Goal: Task Accomplishment & Management: Use online tool/utility

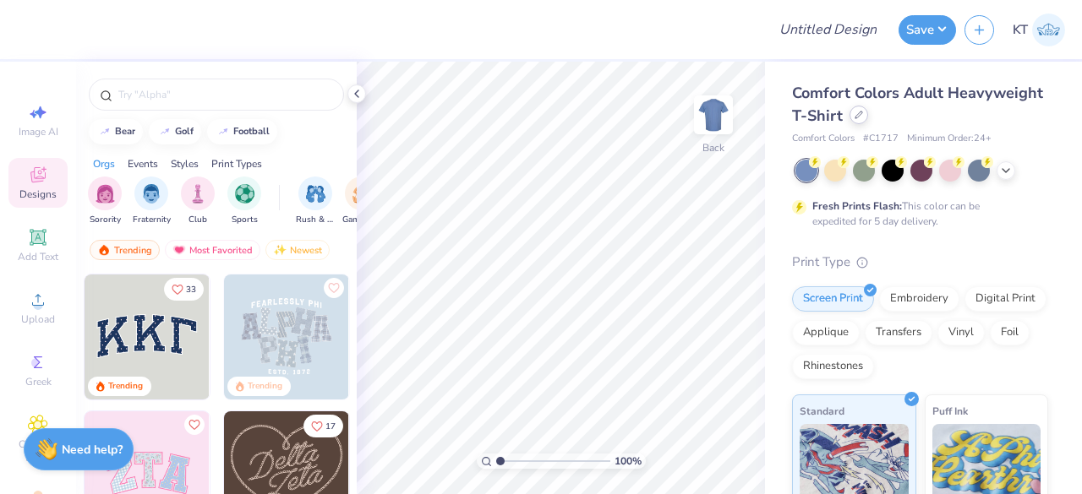
click at [863, 117] on icon at bounding box center [858, 115] width 8 height 8
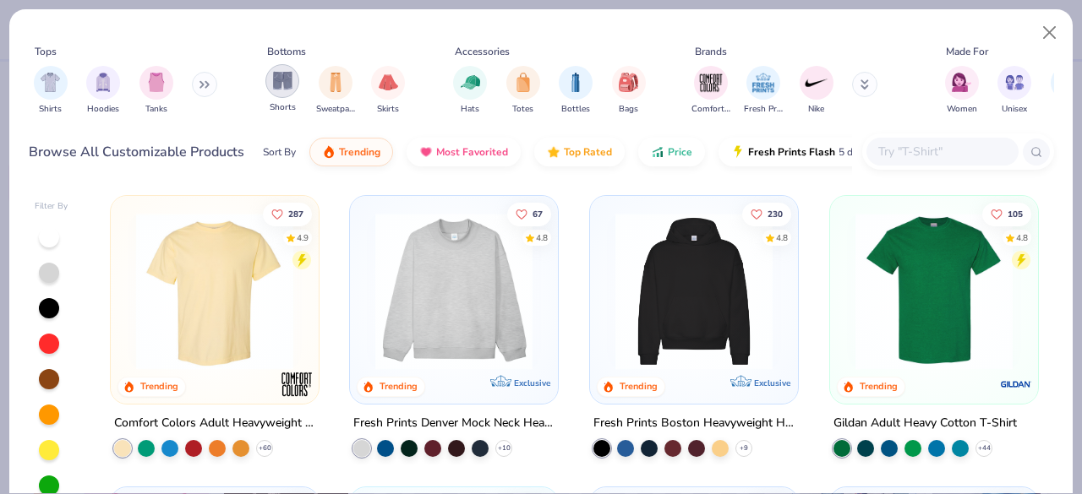
click at [291, 81] on img "filter for Shorts" at bounding box center [282, 80] width 19 height 19
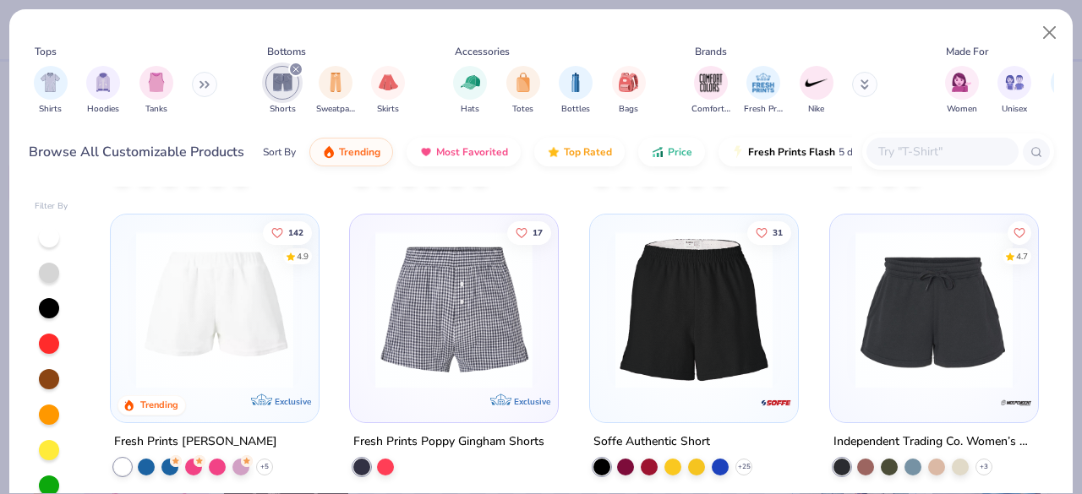
scroll to position [276, 0]
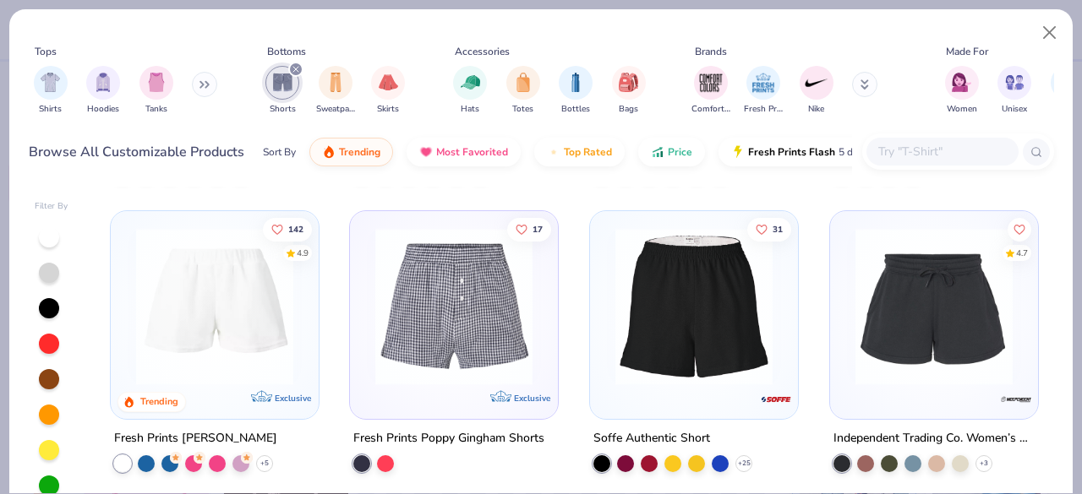
click at [454, 433] on div "Fresh Prints Poppy Gingham Shorts" at bounding box center [448, 438] width 191 height 21
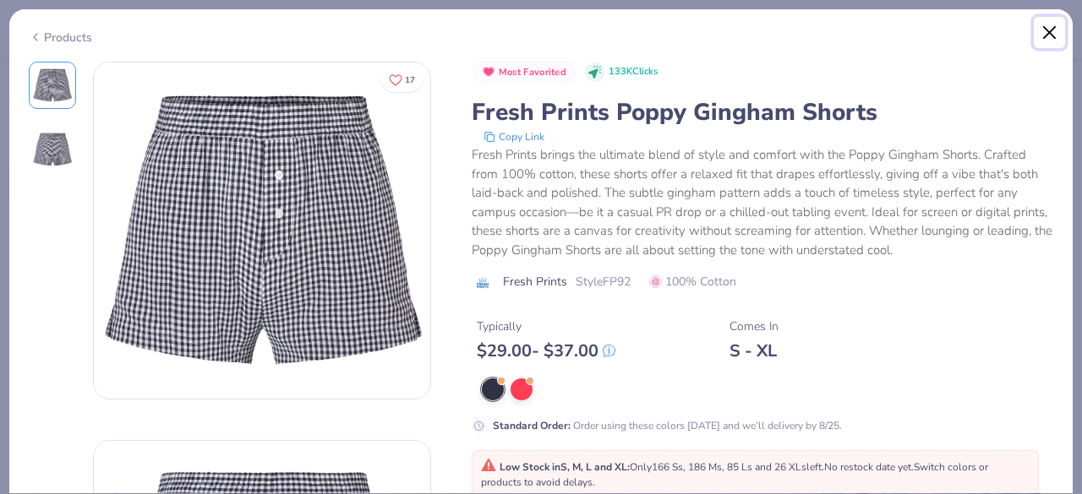
click at [1045, 30] on button "Close" at bounding box center [1049, 33] width 32 height 32
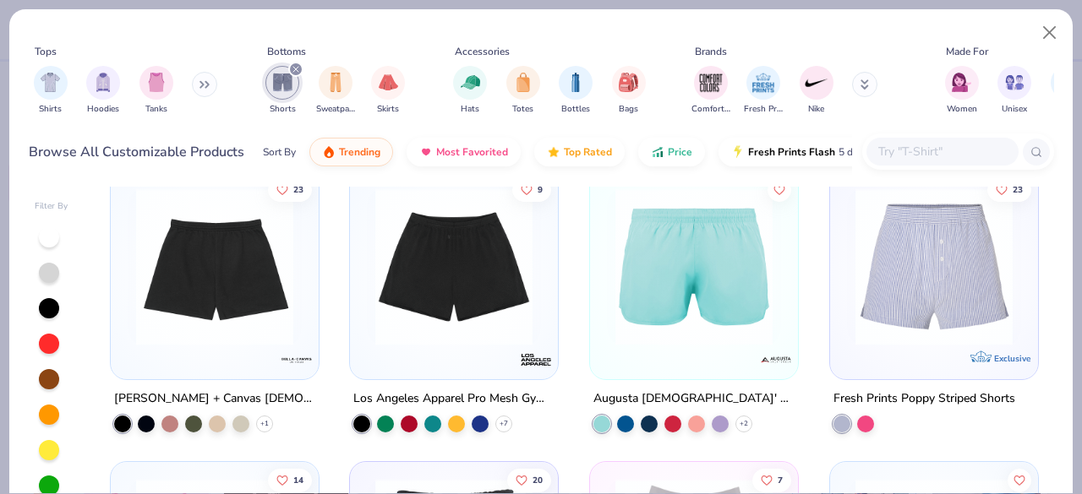
scroll to position [629, 0]
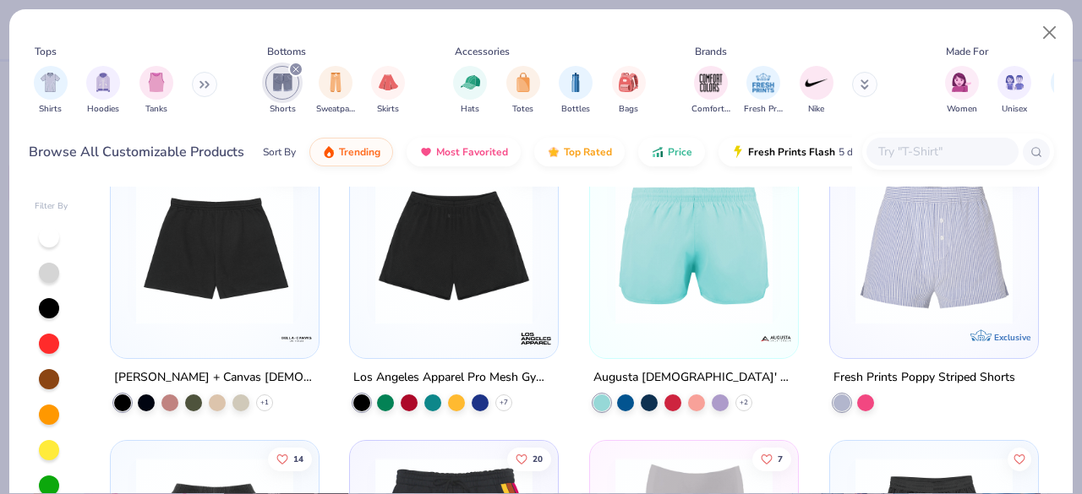
click at [934, 368] on div "Fresh Prints Poppy Striped Shorts" at bounding box center [924, 377] width 182 height 21
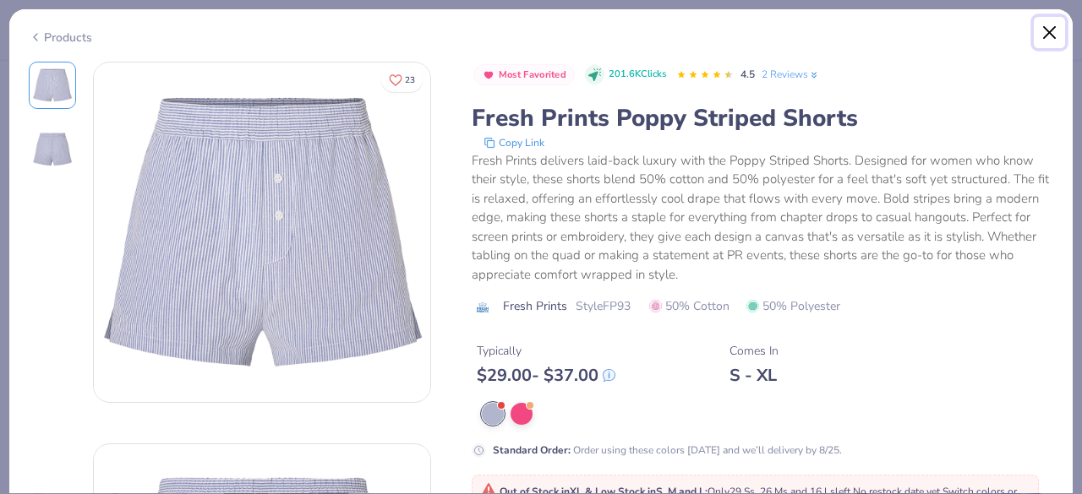
click at [1051, 32] on button "Close" at bounding box center [1049, 33] width 32 height 32
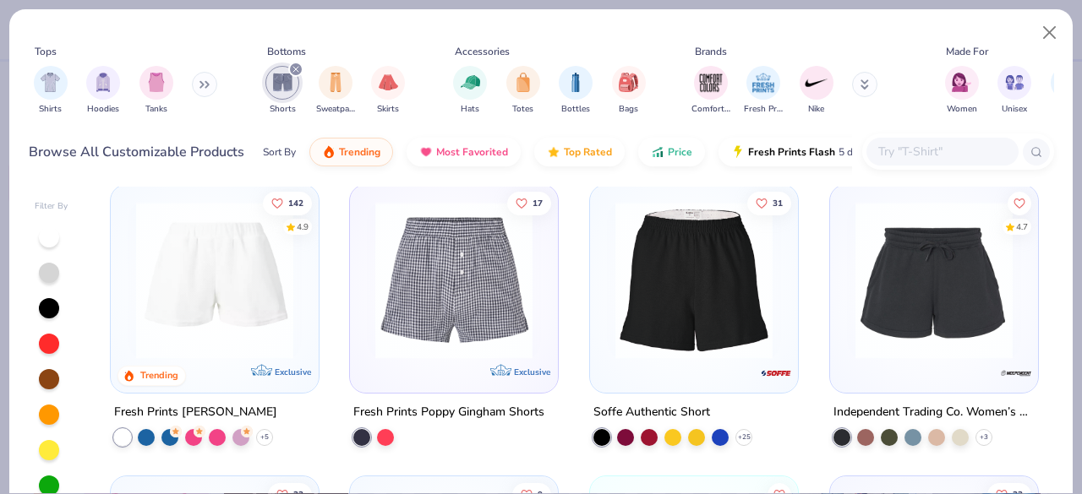
scroll to position [308, 0]
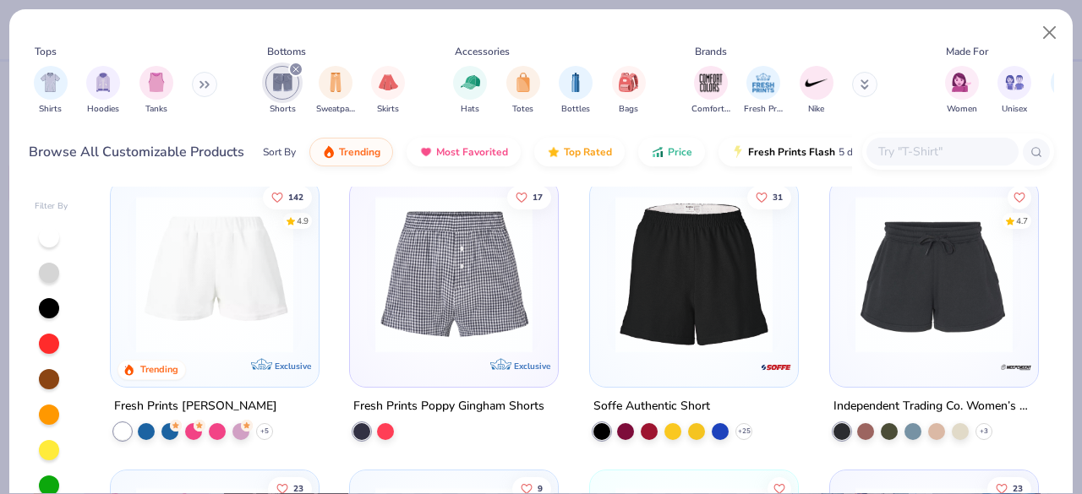
click at [939, 358] on div at bounding box center [933, 279] width 191 height 183
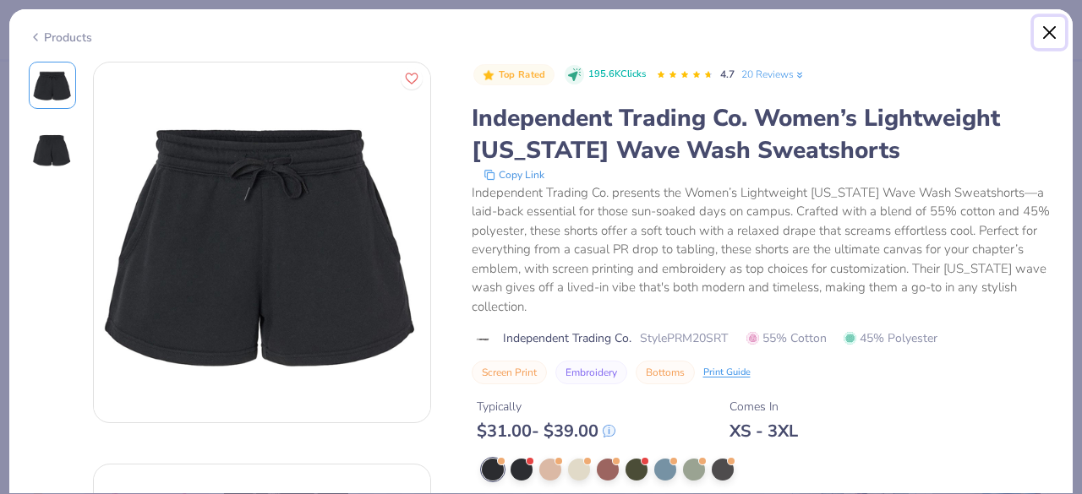
click at [1042, 30] on button "Close" at bounding box center [1049, 33] width 32 height 32
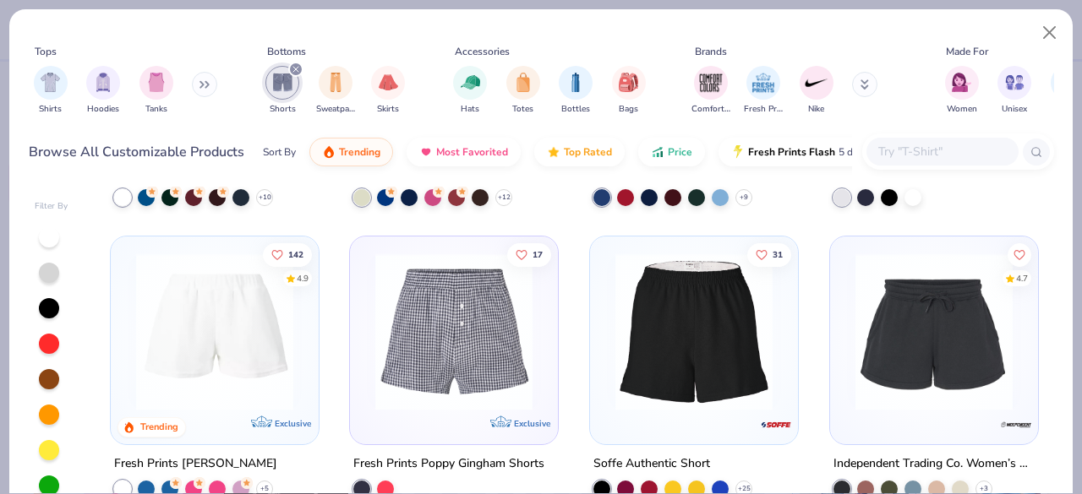
scroll to position [282, 0]
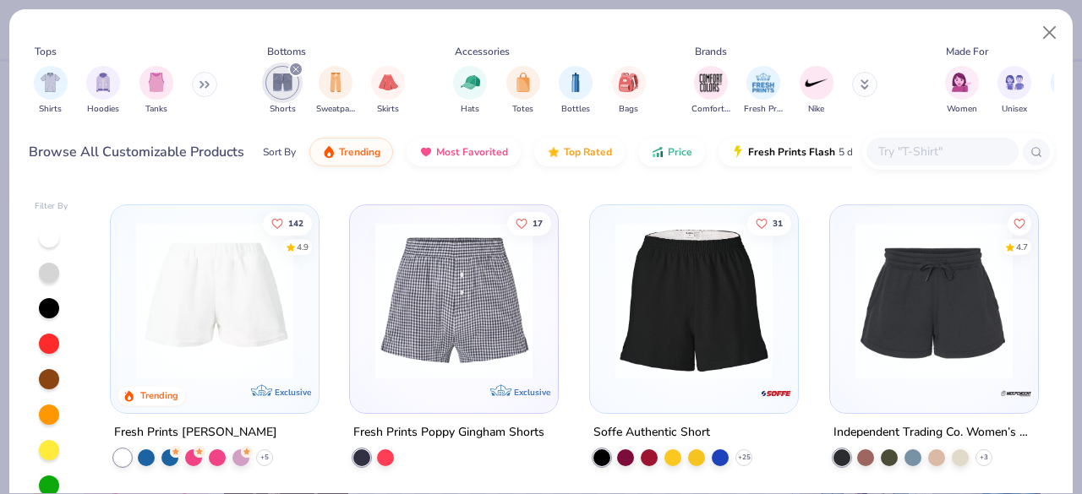
click at [230, 322] on img at bounding box center [215, 300] width 174 height 157
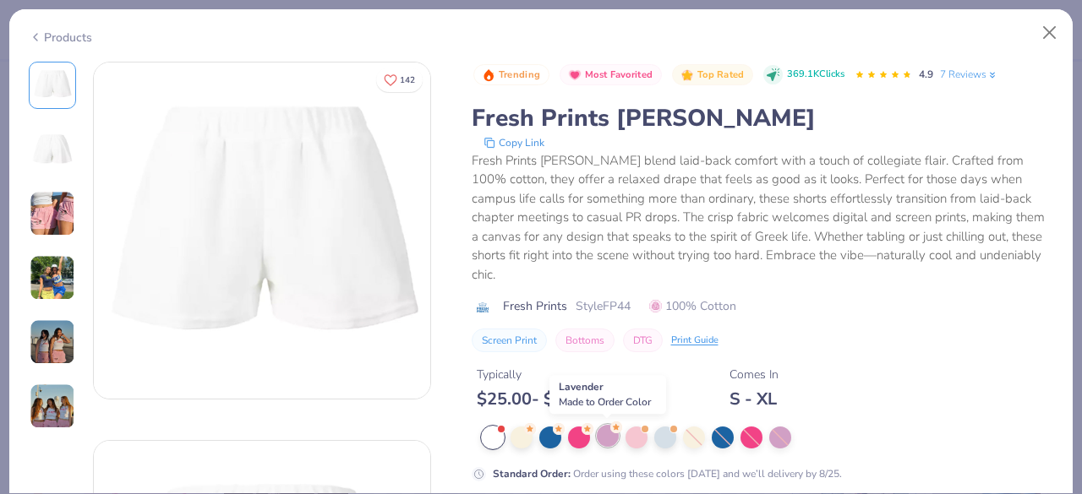
click at [612, 433] on div at bounding box center [608, 436] width 22 height 22
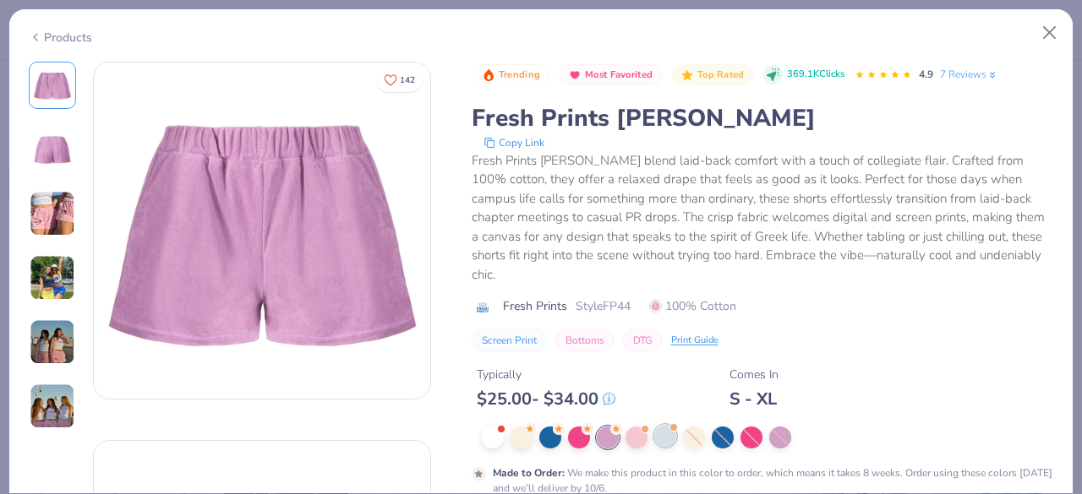
click at [654, 433] on div at bounding box center [665, 436] width 22 height 22
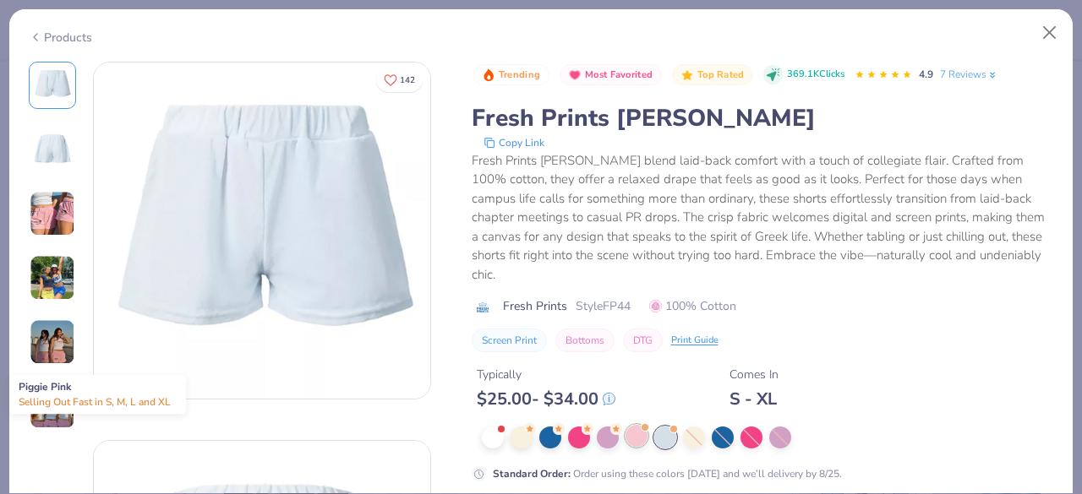
click at [639, 434] on div at bounding box center [636, 436] width 22 height 22
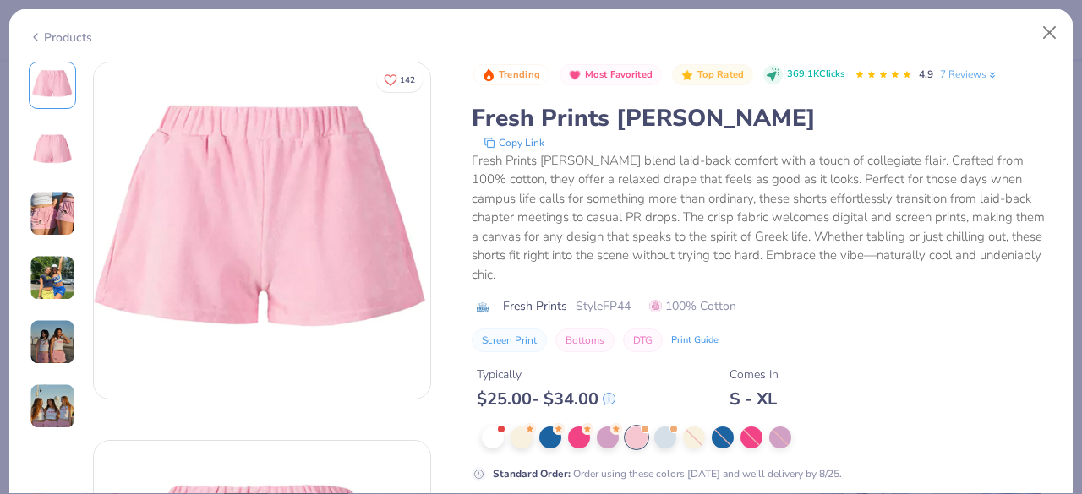
click at [534, 440] on div at bounding box center [768, 438] width 572 height 22
click at [532, 440] on div at bounding box center [521, 436] width 22 height 22
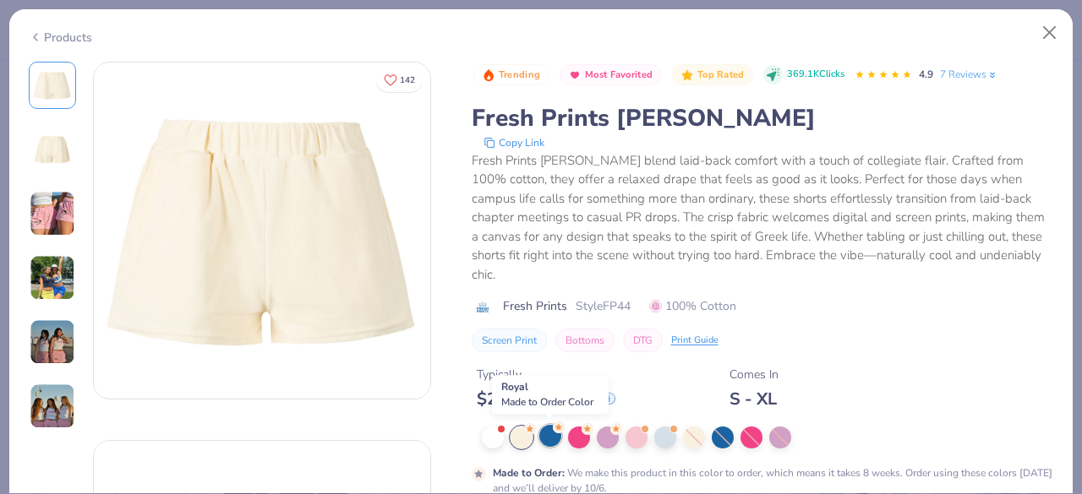
click at [559, 432] on icon at bounding box center [559, 428] width 12 height 12
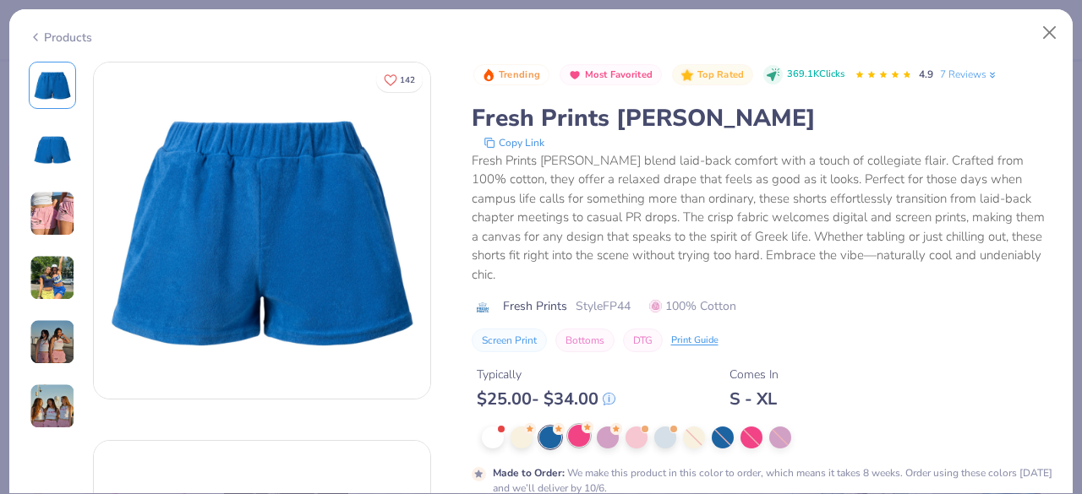
click at [581, 434] on div at bounding box center [579, 436] width 22 height 22
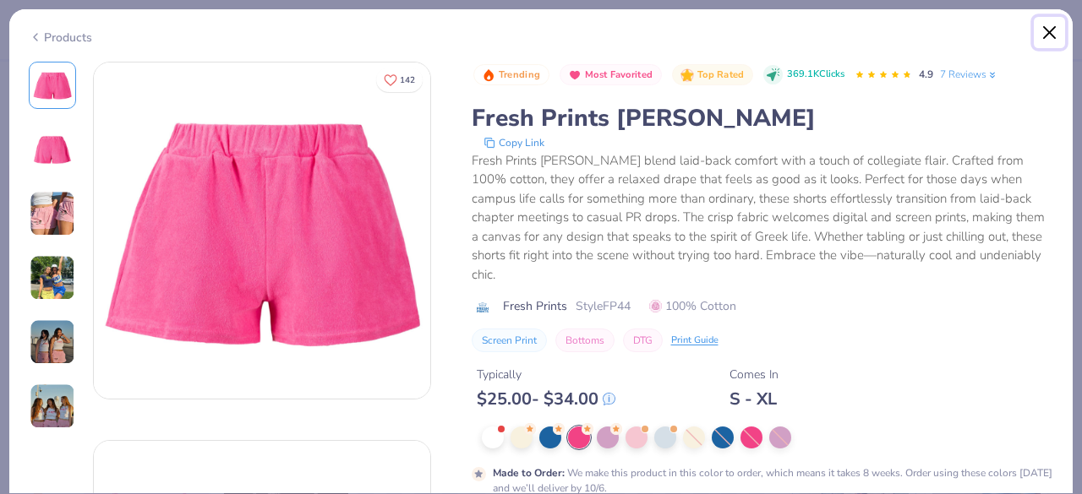
click at [1041, 31] on button "Close" at bounding box center [1049, 33] width 32 height 32
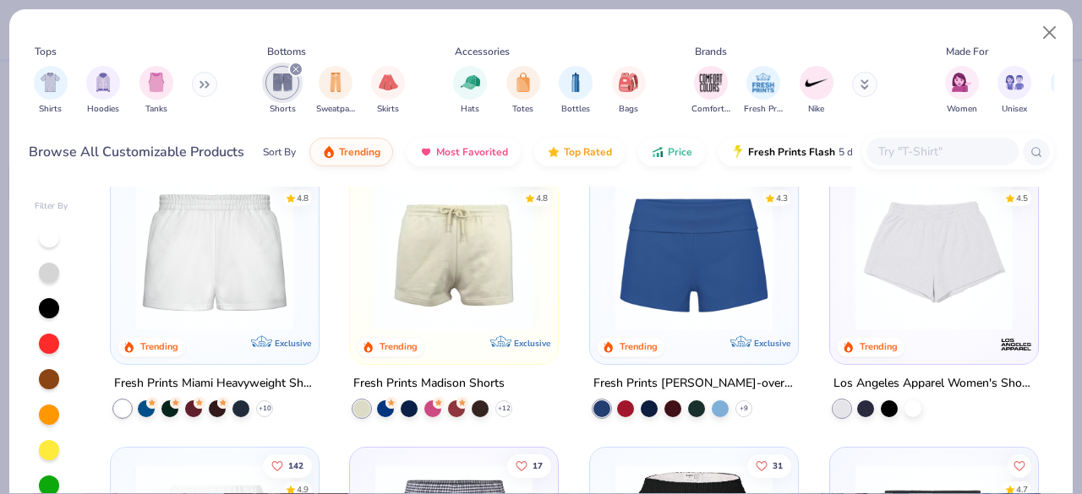
scroll to position [46, 0]
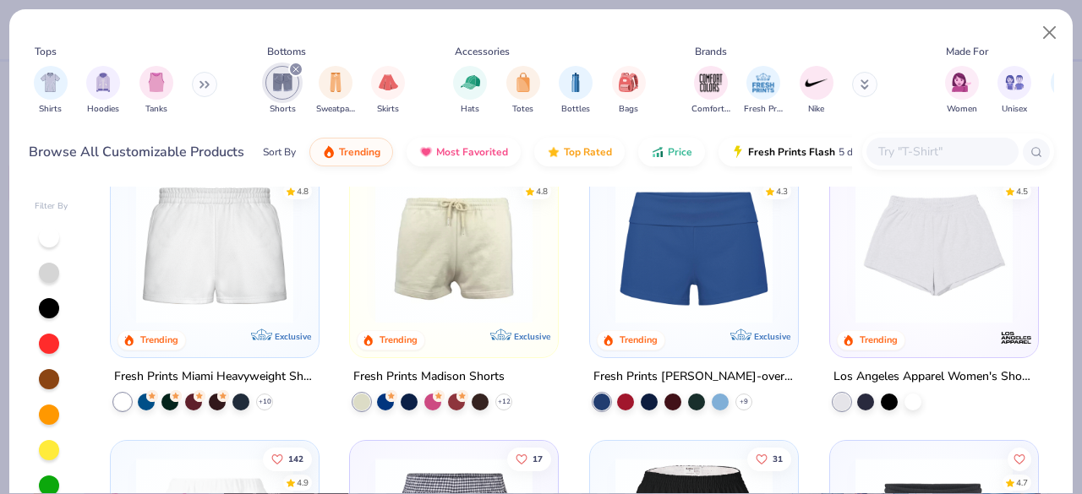
click at [254, 358] on div "80 4.8 Trending Exclusive Fresh Prints Miami Heavyweight Shorts + 10" at bounding box center [215, 280] width 210 height 262
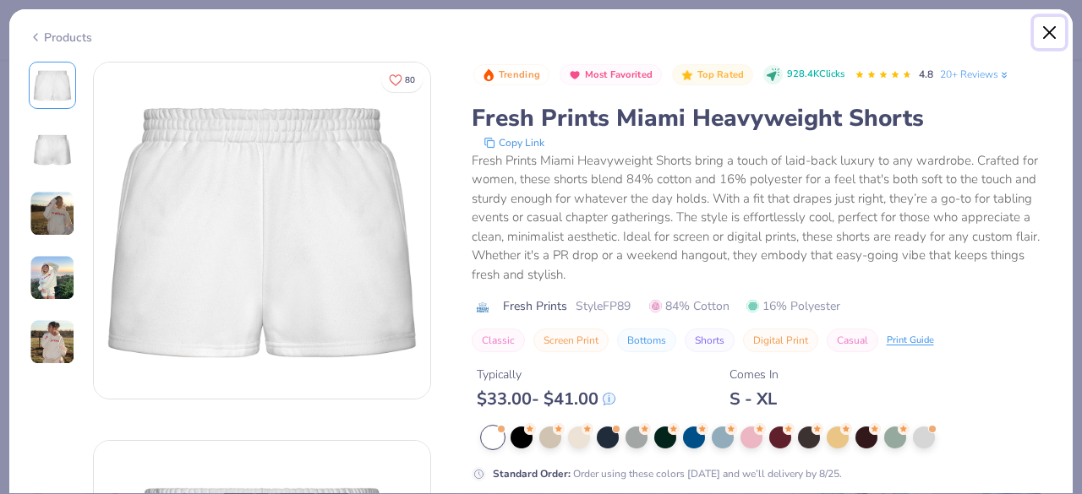
click at [1051, 34] on button "Close" at bounding box center [1049, 33] width 32 height 32
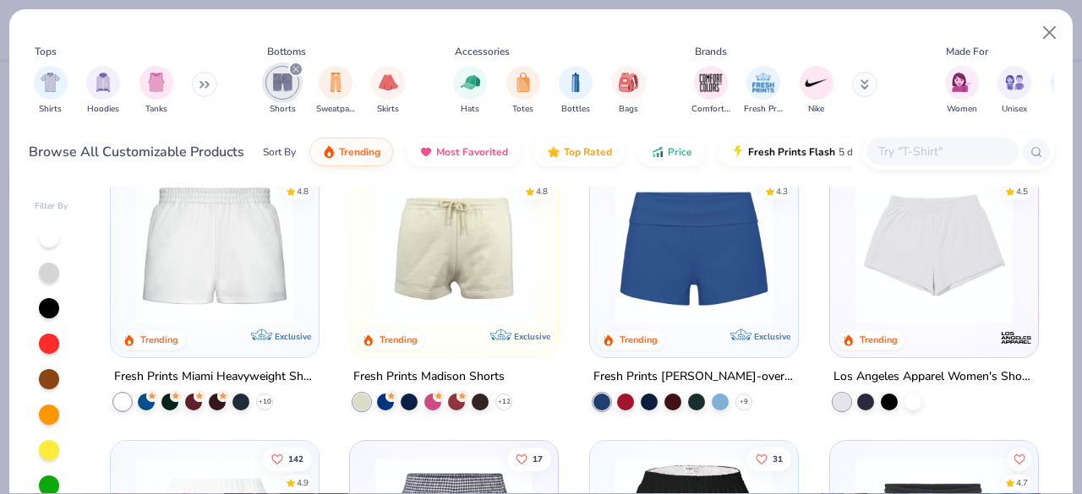
click at [936, 368] on div "Los Angeles Apparel Women's Shorts" at bounding box center [933, 377] width 201 height 21
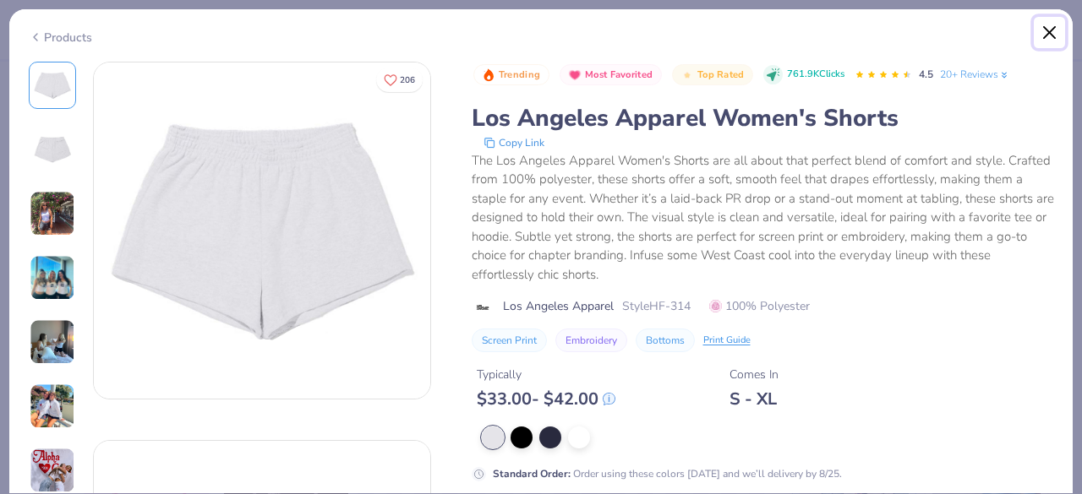
click at [1046, 42] on button "Close" at bounding box center [1049, 33] width 32 height 32
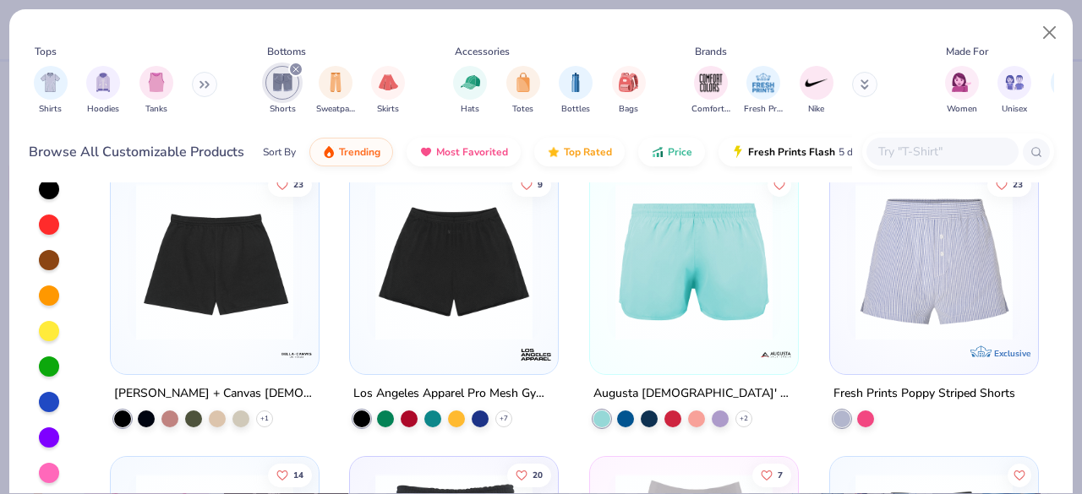
scroll to position [493, 0]
click at [233, 391] on div "[PERSON_NAME] + Canvas [DEMOGRAPHIC_DATA]' Cutoff Sweat Short" at bounding box center [214, 393] width 201 height 21
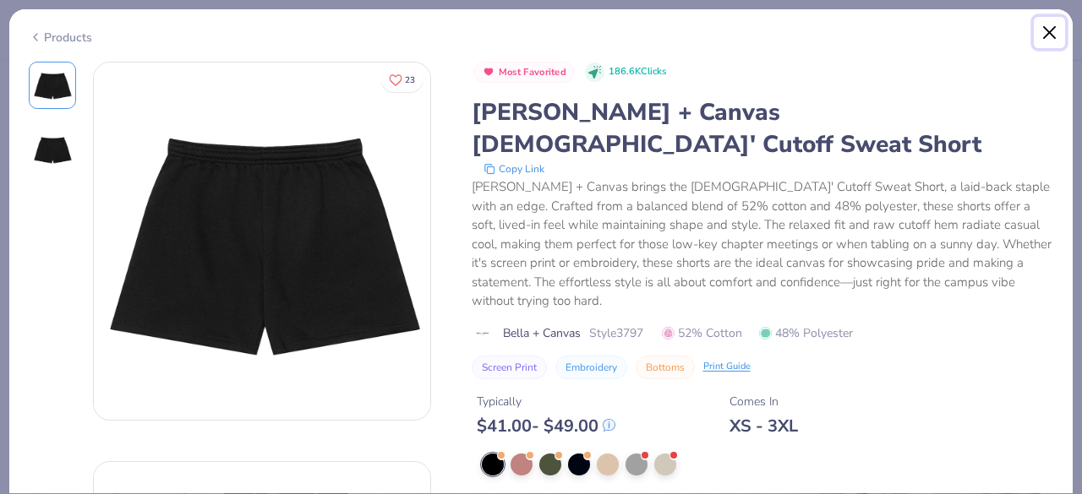
click at [1048, 26] on button "Close" at bounding box center [1049, 33] width 32 height 32
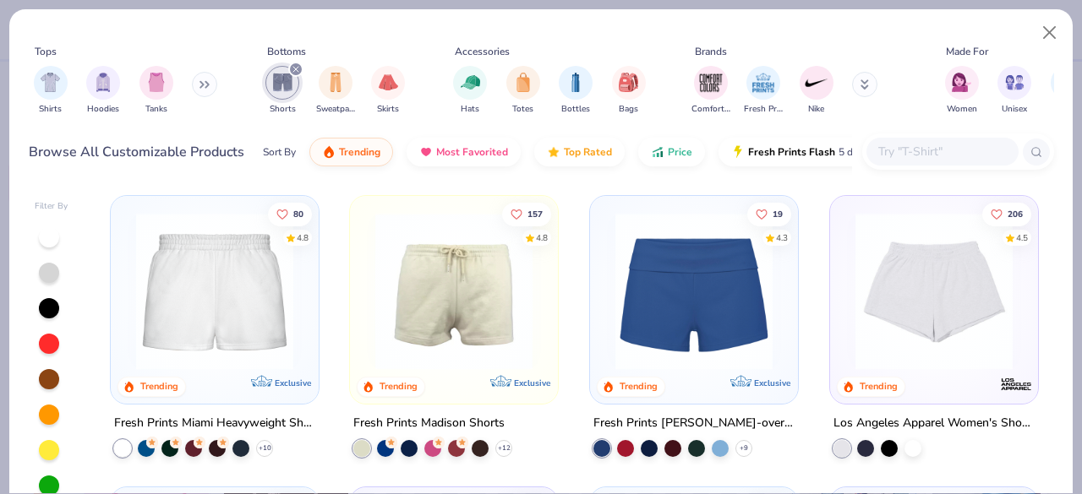
click at [952, 418] on div "Los Angeles Apparel Women's Shorts" at bounding box center [933, 423] width 201 height 21
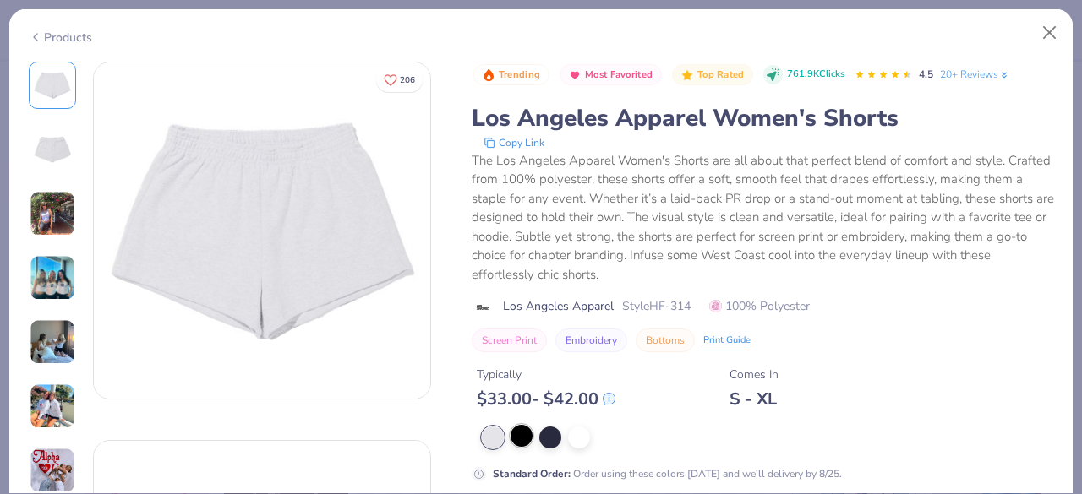
click at [523, 439] on div at bounding box center [521, 436] width 22 height 22
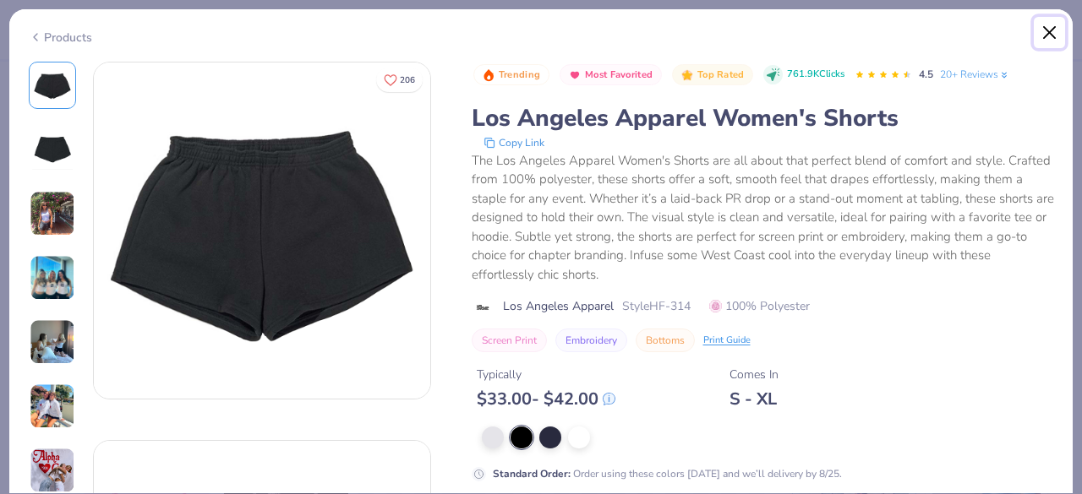
click at [1038, 30] on button "Close" at bounding box center [1049, 33] width 32 height 32
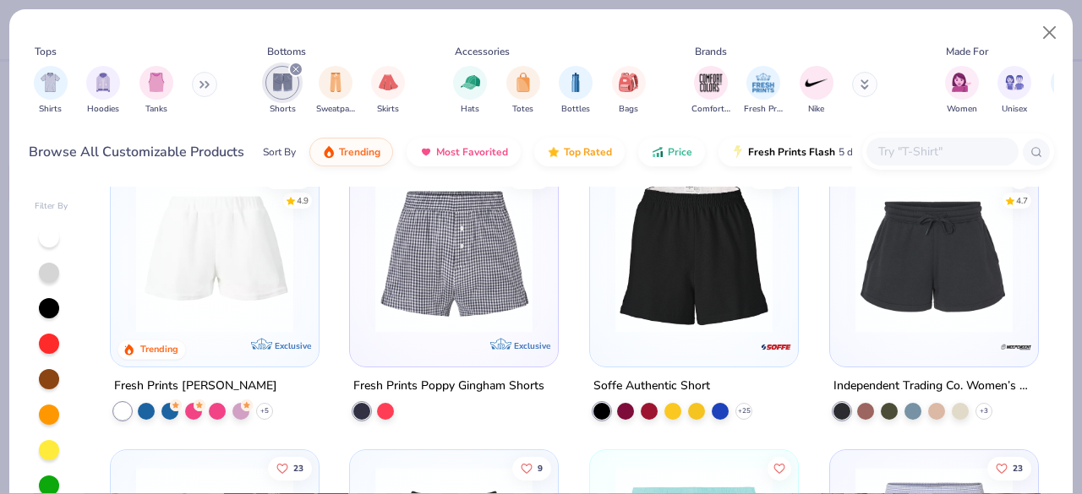
scroll to position [328, 0]
click at [265, 348] on div "Exclusive" at bounding box center [280, 353] width 70 height 15
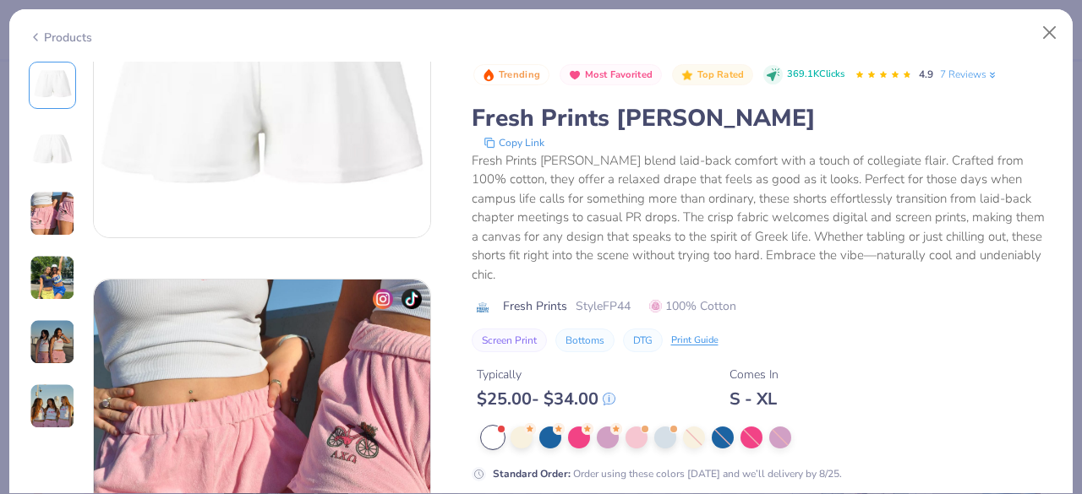
scroll to position [788, 0]
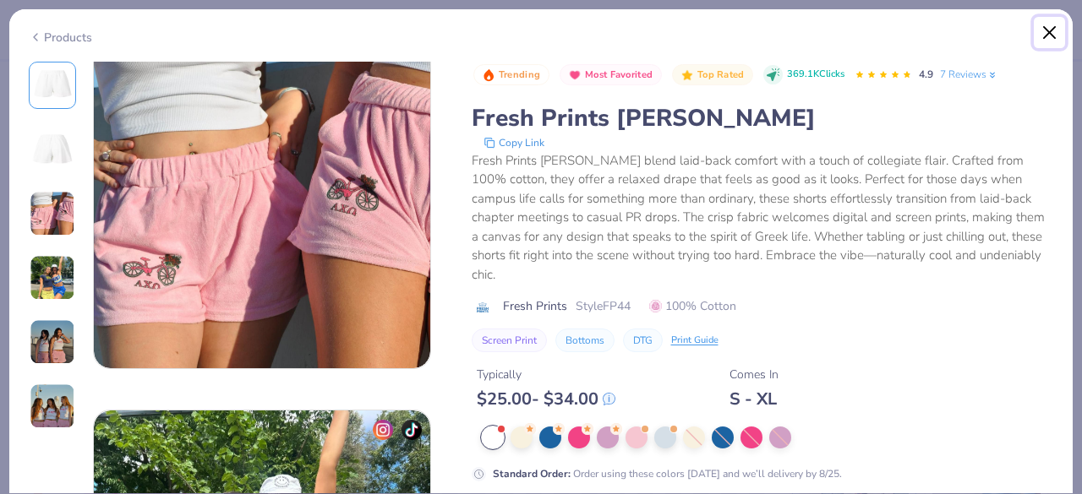
click at [1048, 35] on button "Close" at bounding box center [1049, 33] width 32 height 32
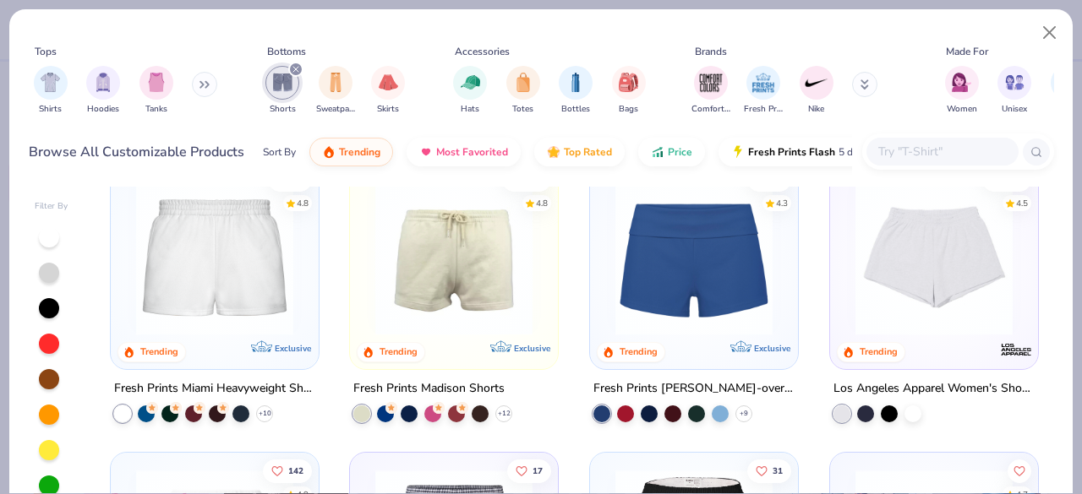
scroll to position [34, 0]
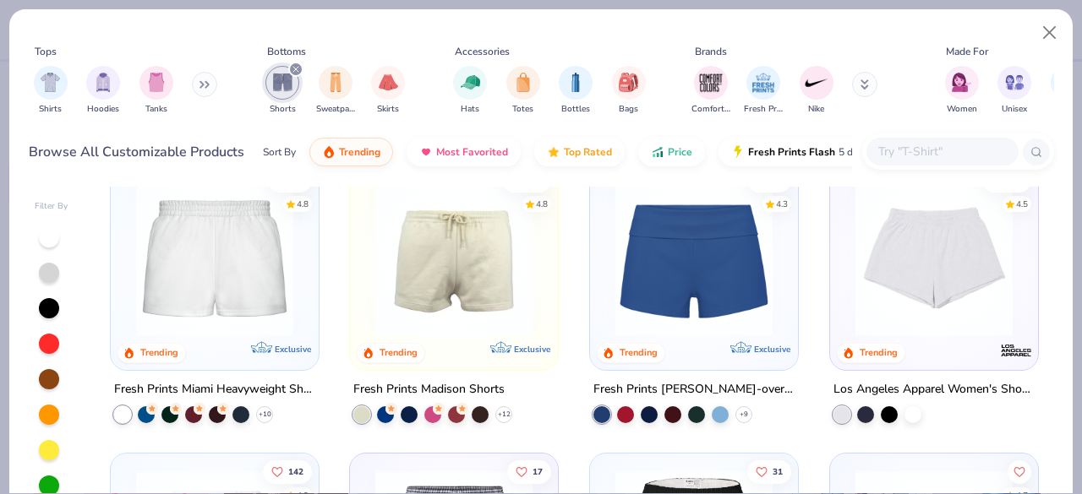
click at [467, 355] on div "157 4.8 Trending Exclusive" at bounding box center [454, 266] width 208 height 208
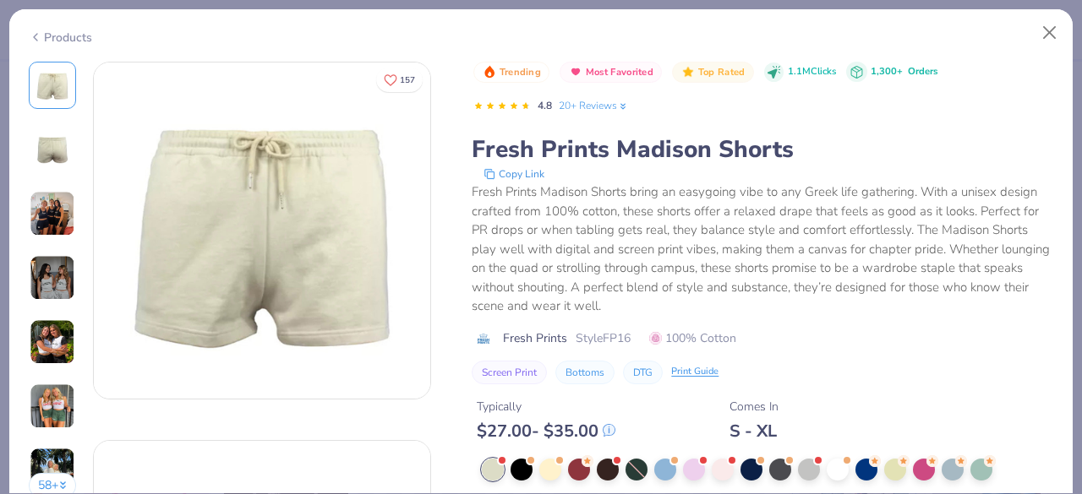
click at [57, 214] on img at bounding box center [53, 214] width 46 height 46
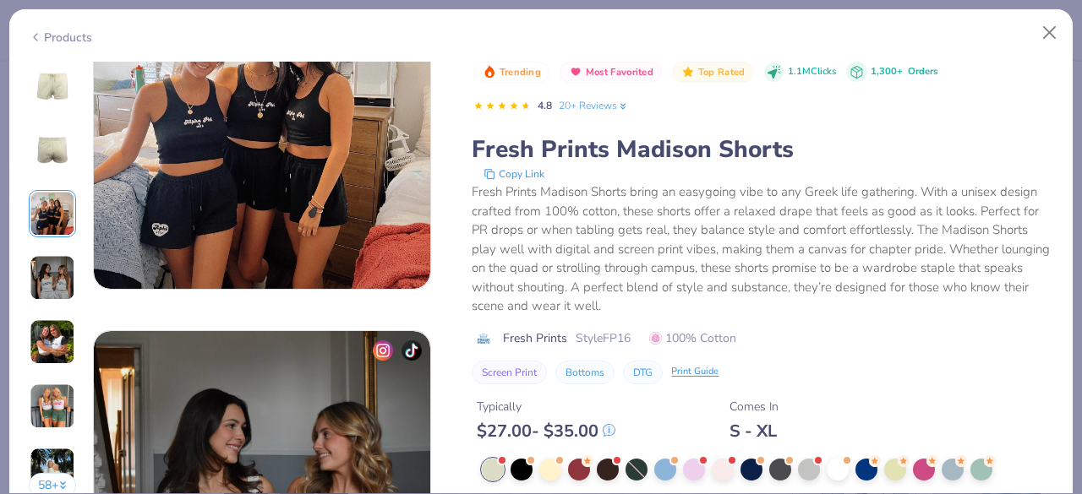
scroll to position [867, 0]
click at [520, 469] on div at bounding box center [521, 468] width 22 height 22
click at [56, 82] on img at bounding box center [52, 85] width 41 height 41
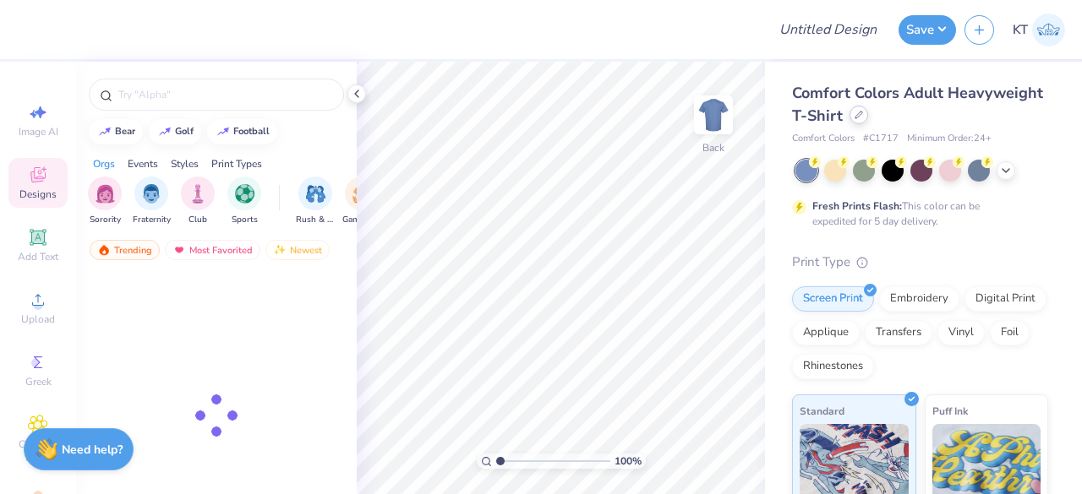
click at [863, 116] on icon at bounding box center [858, 115] width 8 height 8
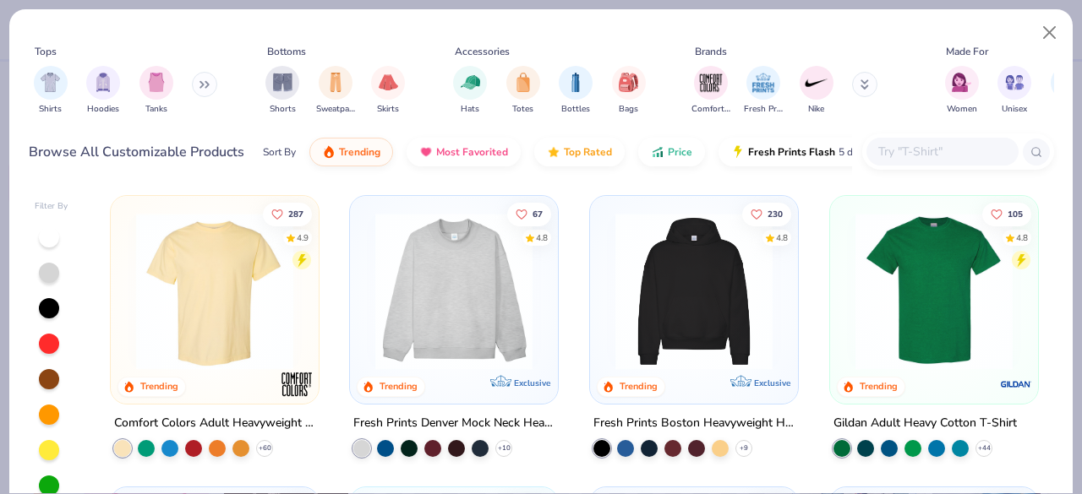
click at [900, 148] on input "text" at bounding box center [941, 151] width 130 height 19
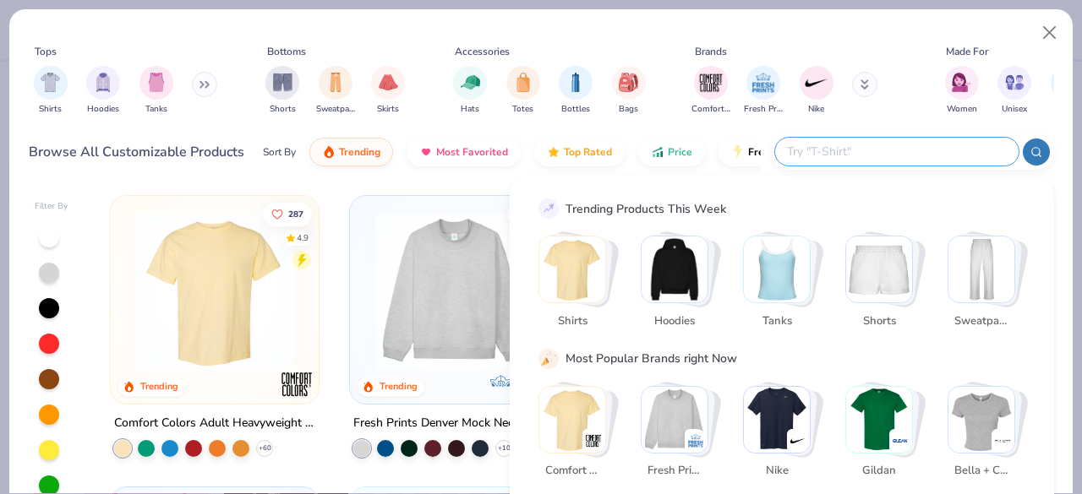
click at [894, 257] on img "Stack Card Button Shorts" at bounding box center [879, 270] width 66 height 66
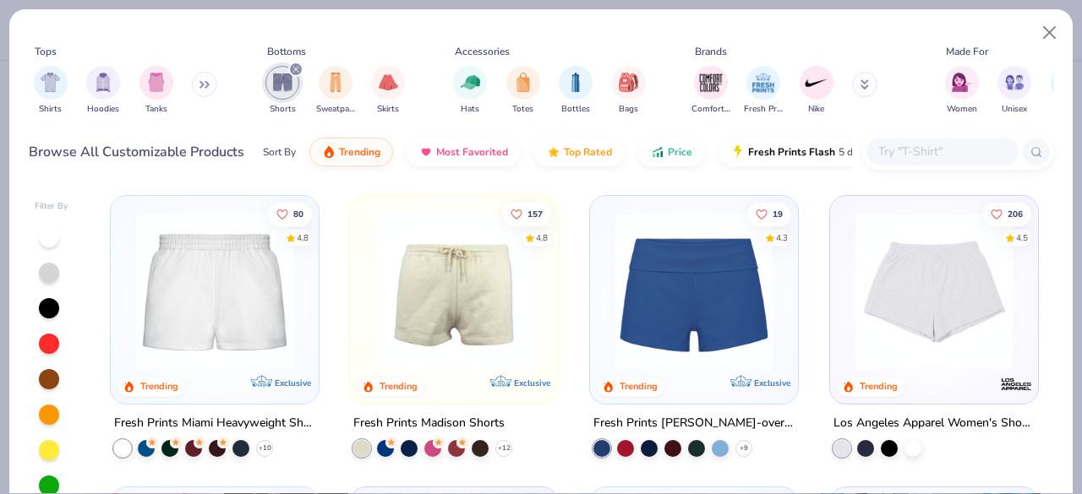
click at [453, 361] on img at bounding box center [454, 291] width 174 height 157
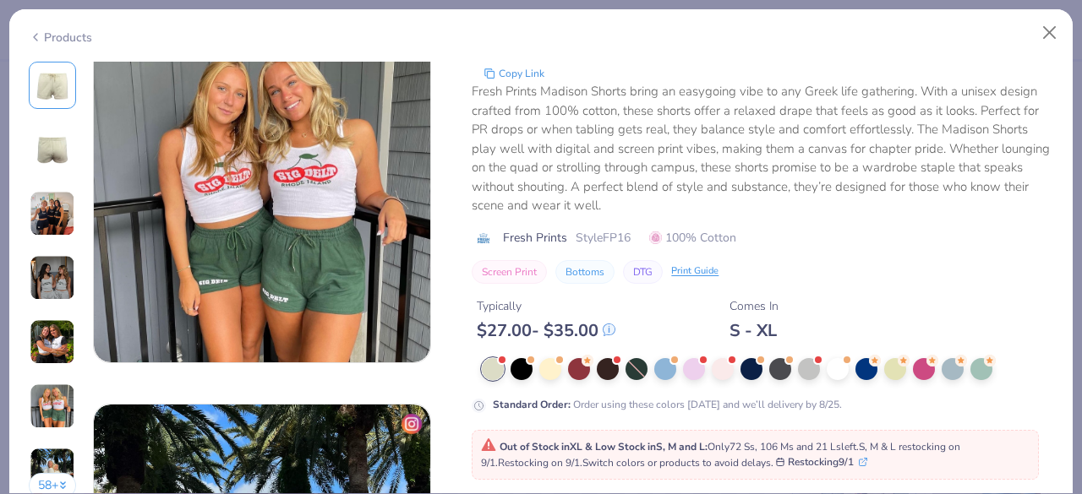
scroll to position [1978, 0]
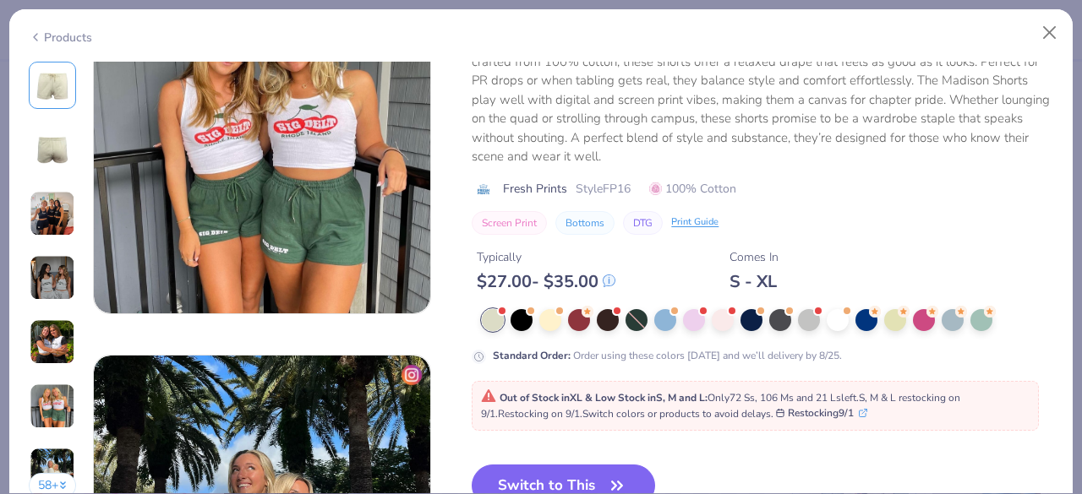
click at [516, 226] on button "Screen Print" at bounding box center [509, 222] width 75 height 24
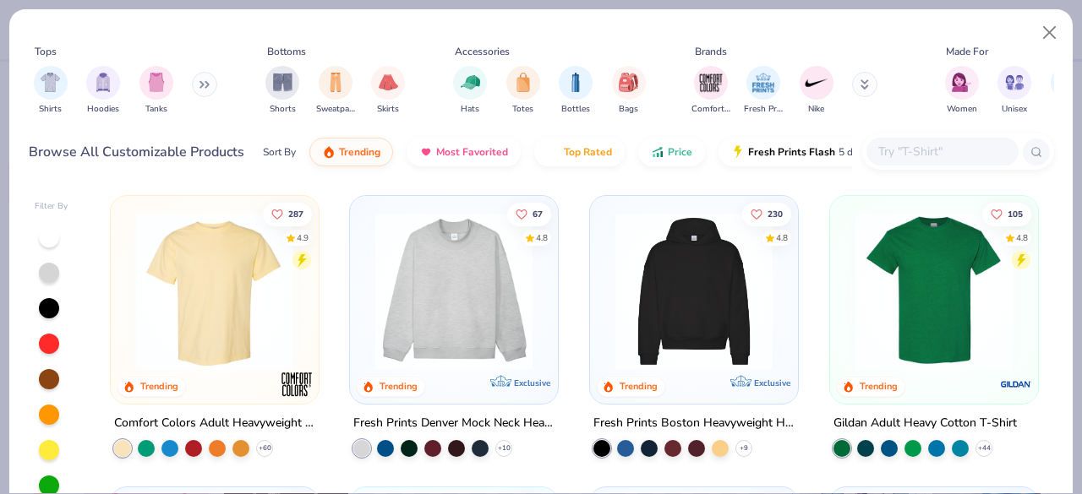
click at [271, 87] on div "filter for Shorts" at bounding box center [282, 81] width 34 height 34
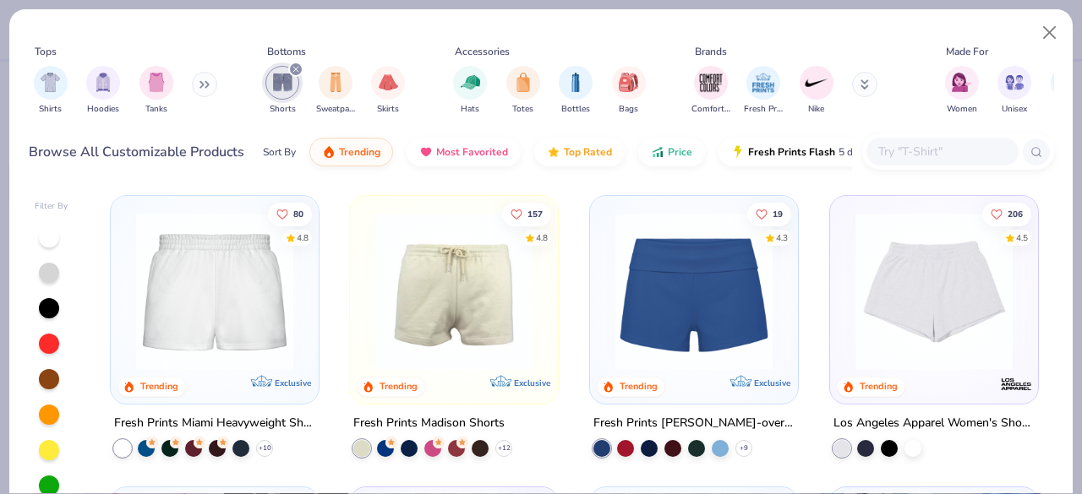
click at [456, 376] on div at bounding box center [453, 295] width 191 height 183
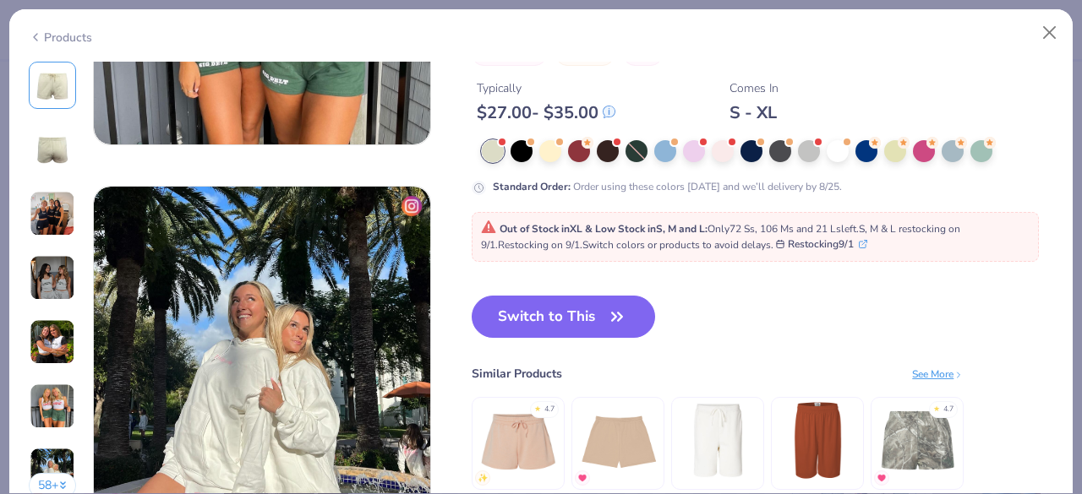
scroll to position [2148, 0]
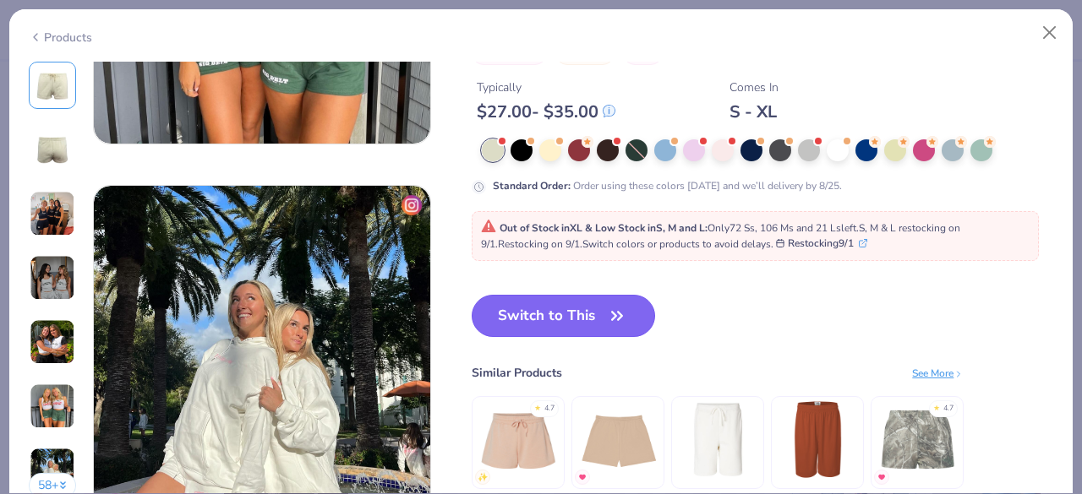
click at [575, 314] on button "Switch to This" at bounding box center [563, 316] width 183 height 42
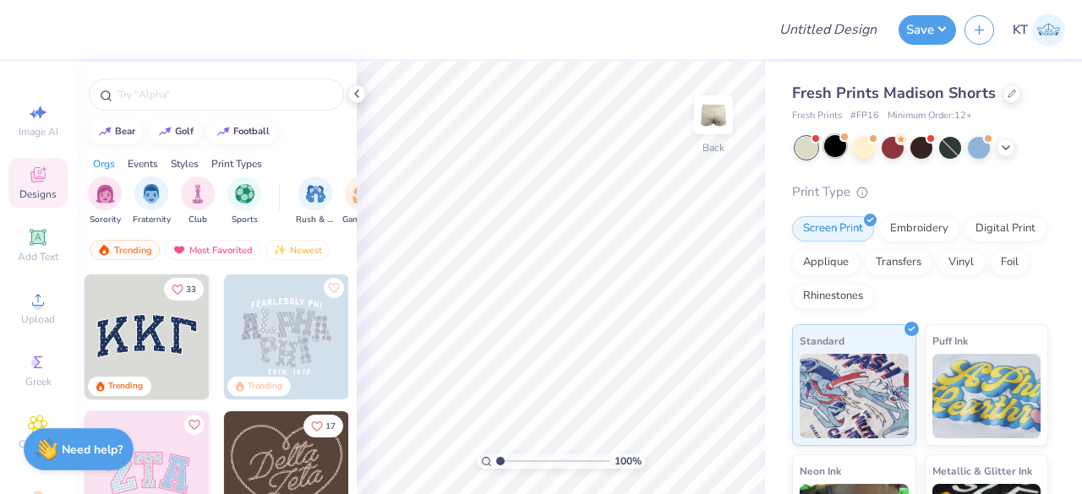
click at [841, 148] on div at bounding box center [835, 146] width 22 height 22
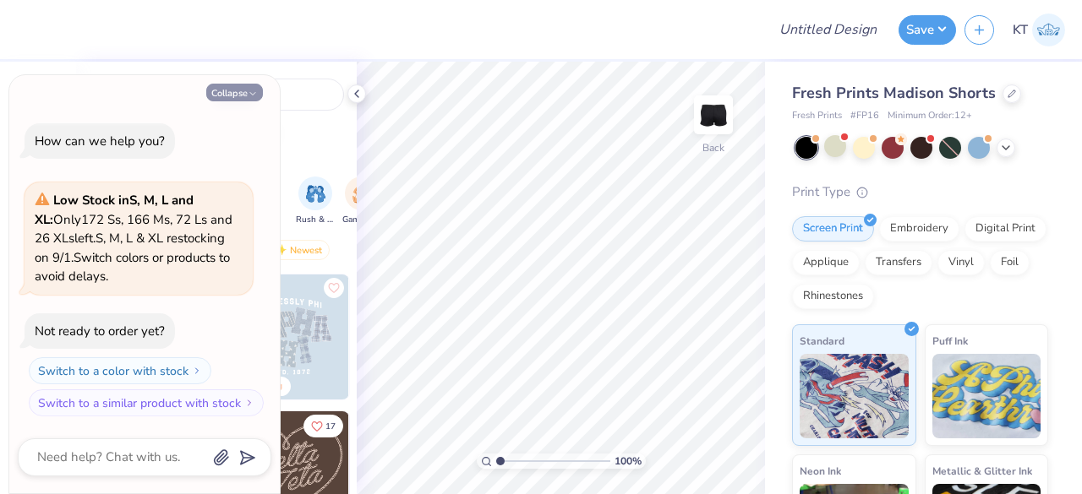
click at [243, 94] on button "Collapse" at bounding box center [234, 93] width 57 height 18
type textarea "x"
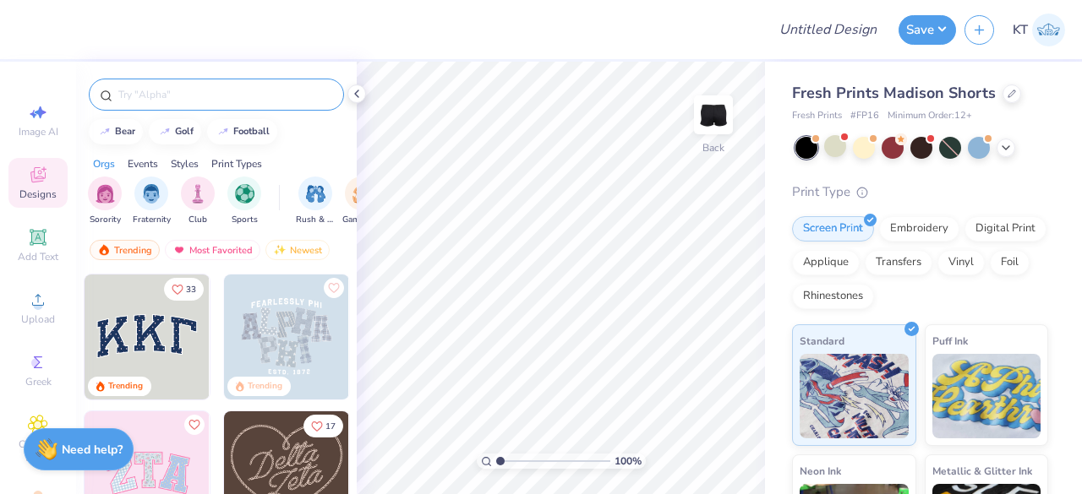
click at [172, 90] on input "text" at bounding box center [225, 94] width 216 height 17
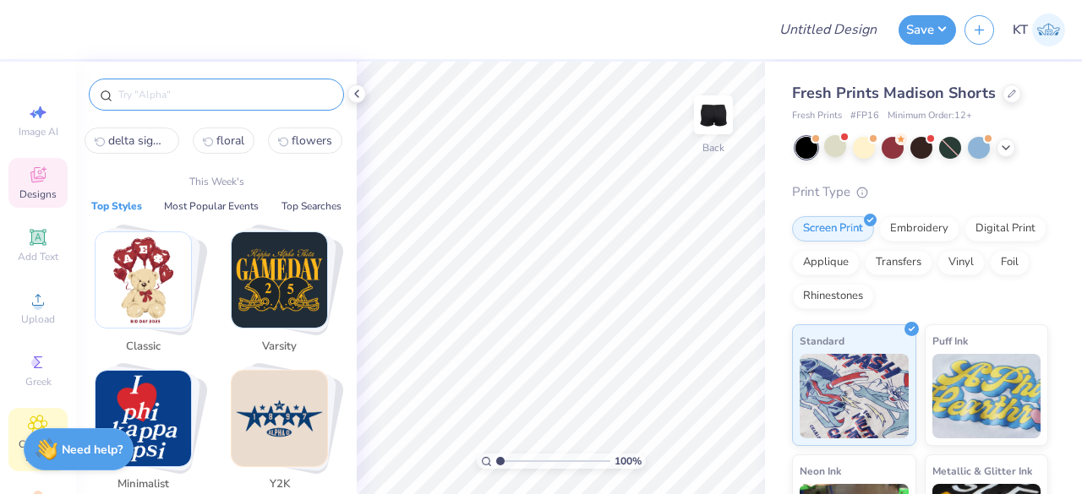
click at [16, 433] on div "Clipart & logos" at bounding box center [37, 439] width 59 height 63
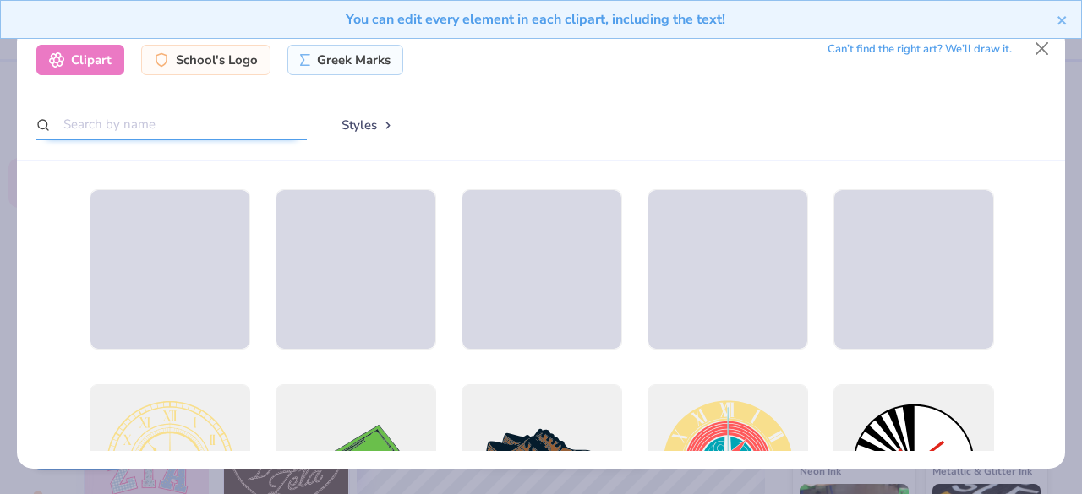
click at [190, 118] on input "text" at bounding box center [171, 124] width 270 height 31
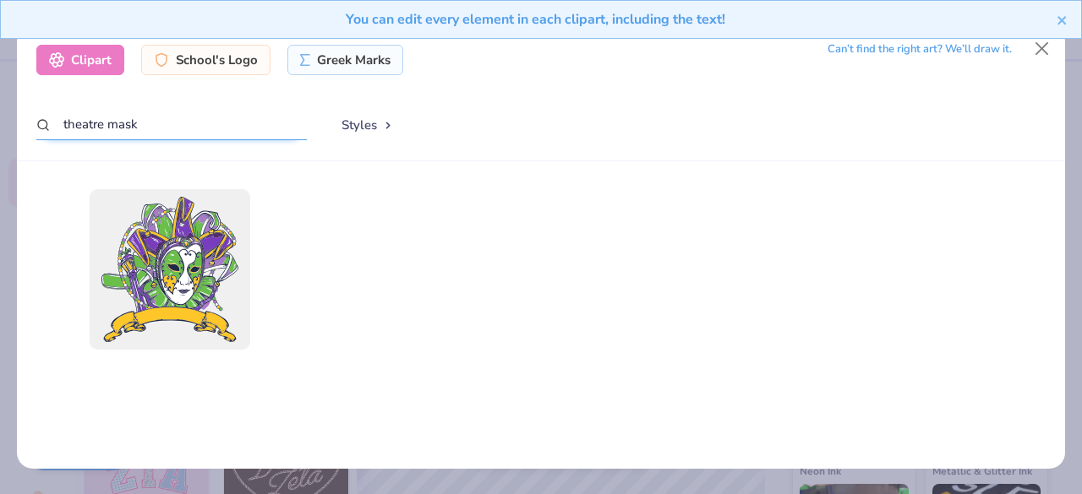
drag, startPoint x: 138, startPoint y: 123, endPoint x: 25, endPoint y: 124, distance: 112.4
click at [25, 124] on div "Clipart School's Logo Greek Marks Can’t find the right art? We’ll draw it. thea…" at bounding box center [541, 93] width 1048 height 136
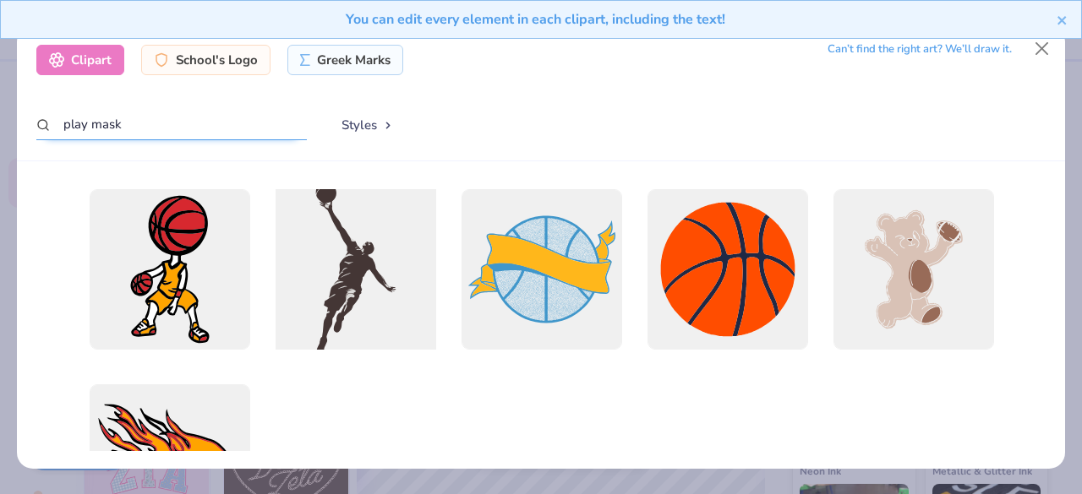
scroll to position [128, 0]
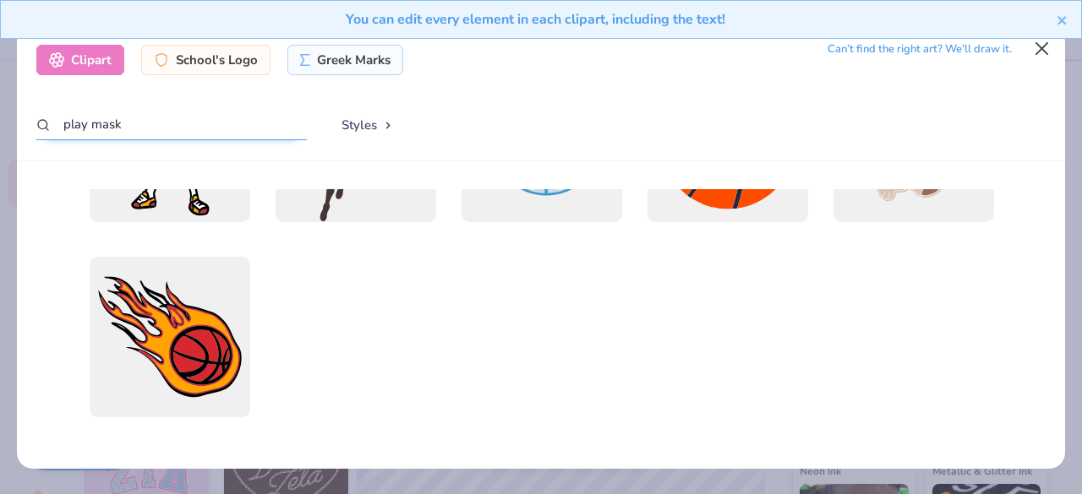
type input "play mask"
click at [1038, 52] on button "Close" at bounding box center [1042, 49] width 32 height 32
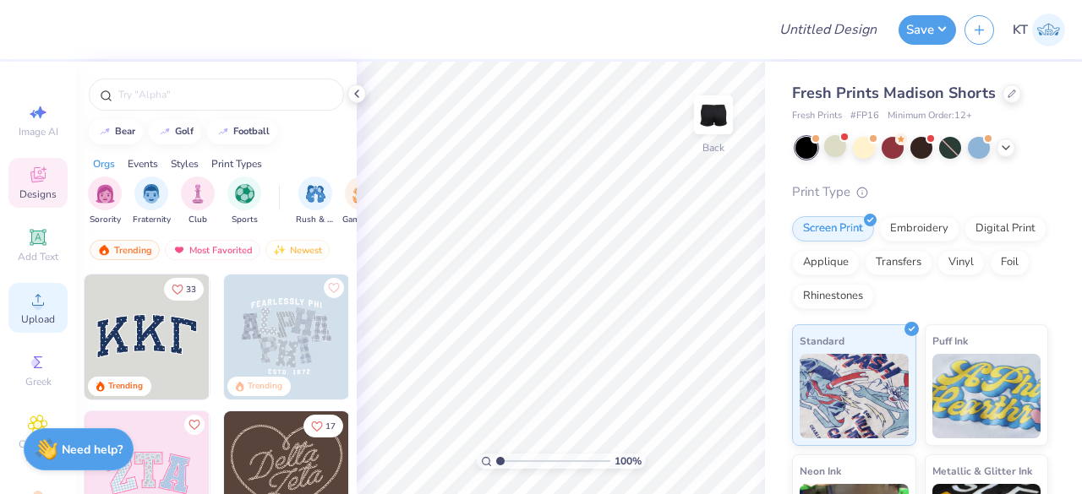
click at [40, 299] on icon at bounding box center [38, 300] width 20 height 20
click at [46, 321] on span "Upload" at bounding box center [38, 320] width 34 height 14
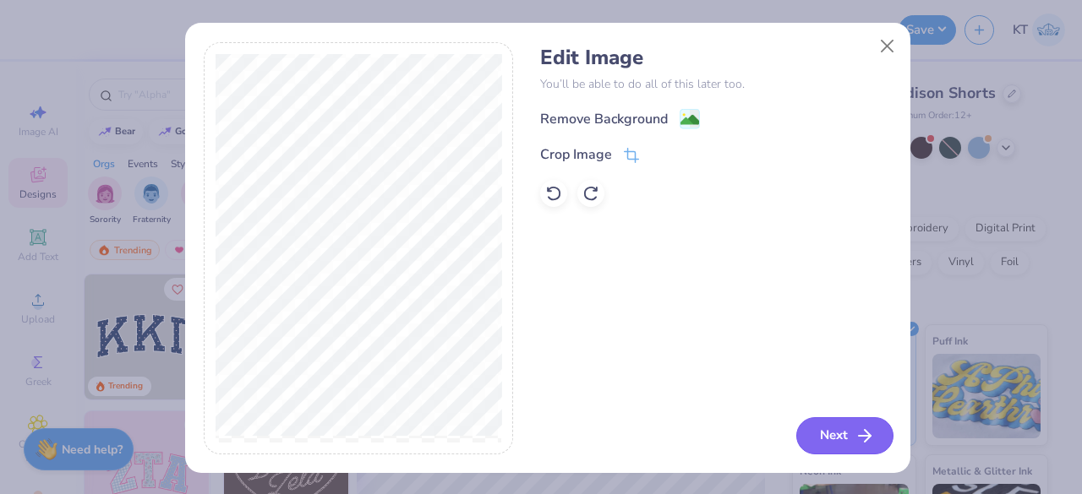
click at [847, 433] on button "Next" at bounding box center [844, 435] width 97 height 37
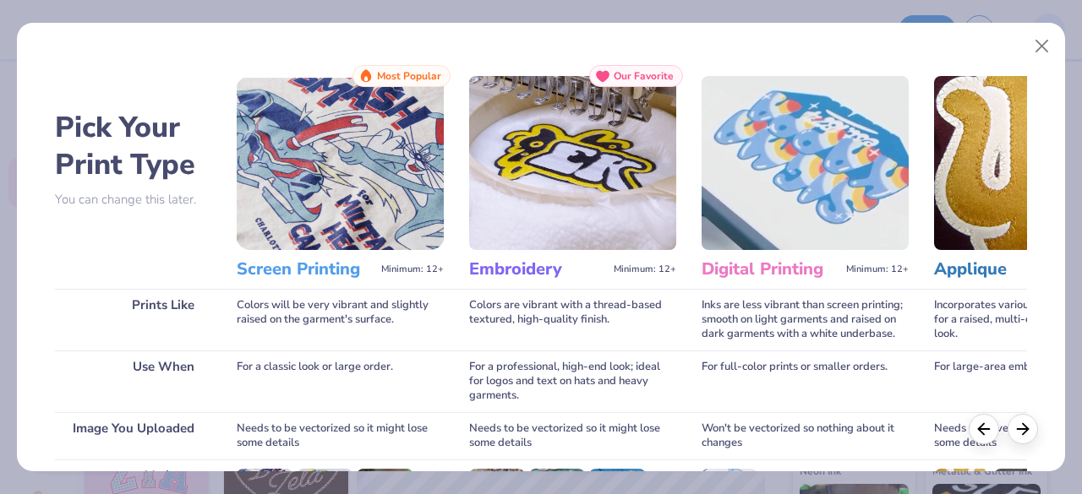
click at [352, 225] on img at bounding box center [340, 163] width 207 height 174
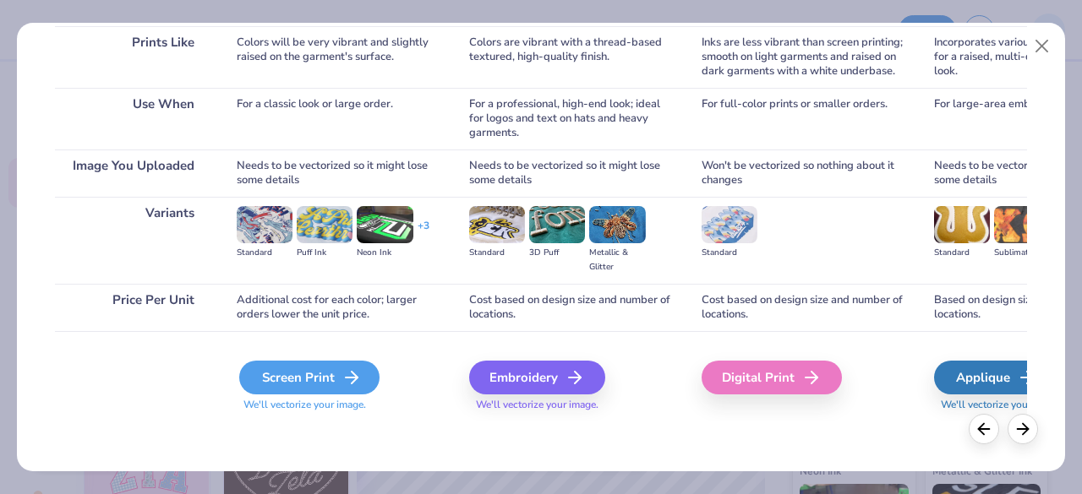
click at [293, 383] on div "Screen Print" at bounding box center [309, 378] width 140 height 34
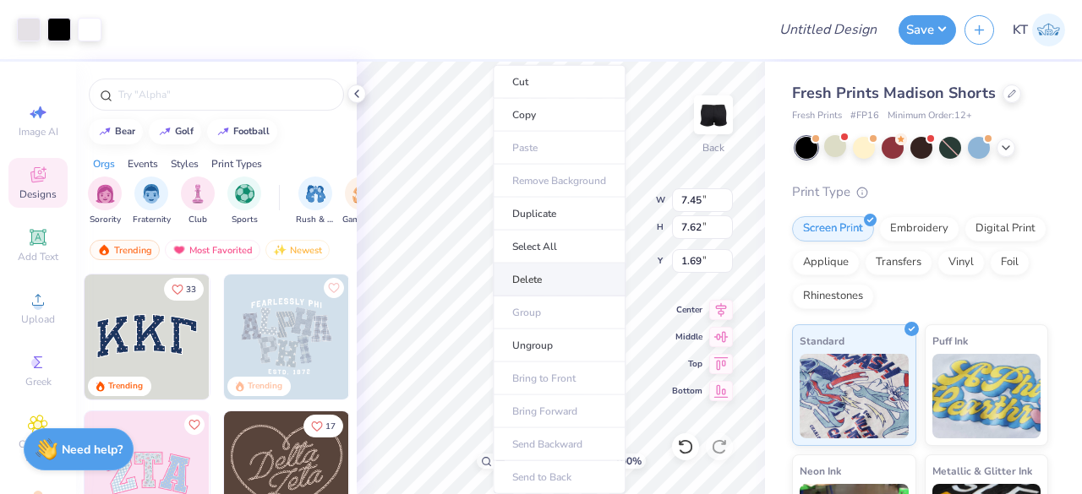
click at [521, 280] on li "Delete" at bounding box center [559, 280] width 133 height 33
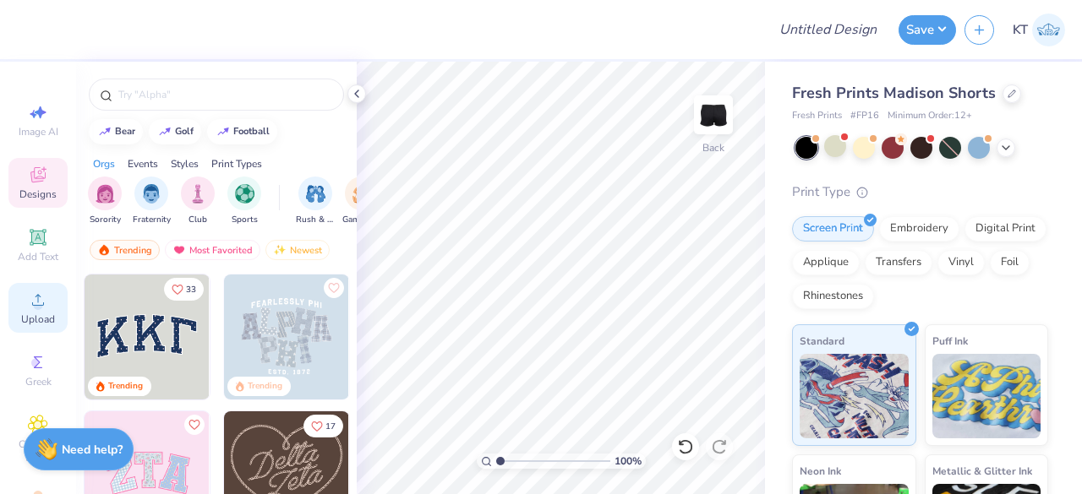
click at [32, 321] on span "Upload" at bounding box center [38, 320] width 34 height 14
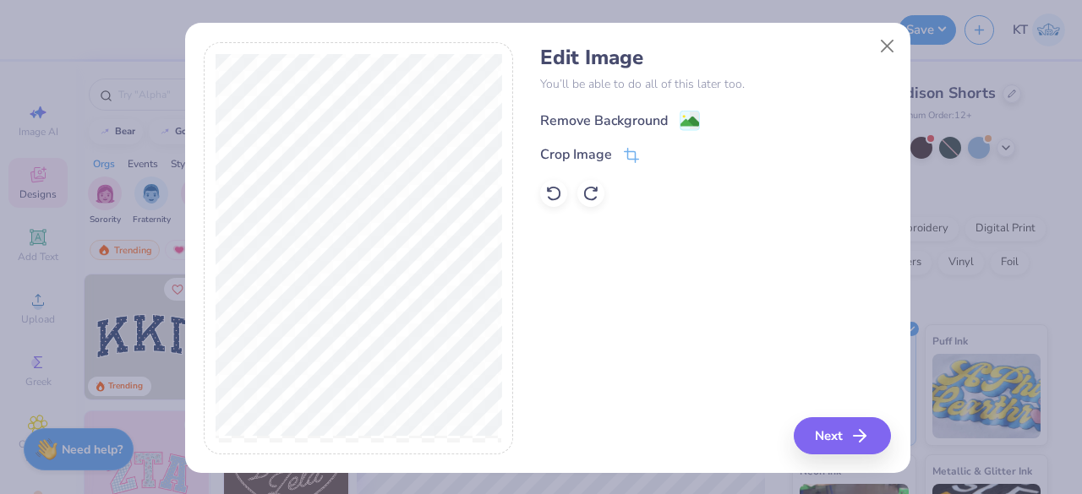
click at [687, 113] on image at bounding box center [689, 121] width 19 height 19
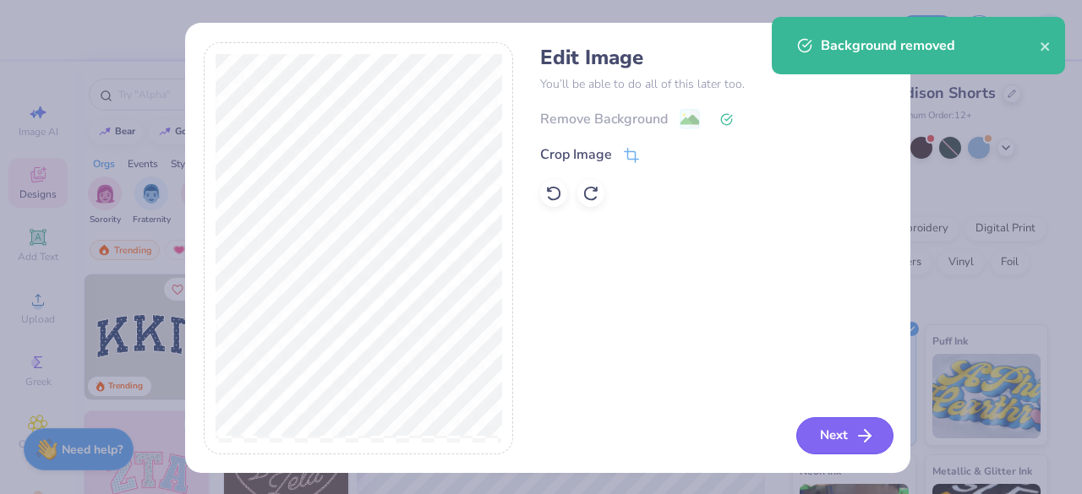
click at [822, 431] on button "Next" at bounding box center [844, 435] width 97 height 37
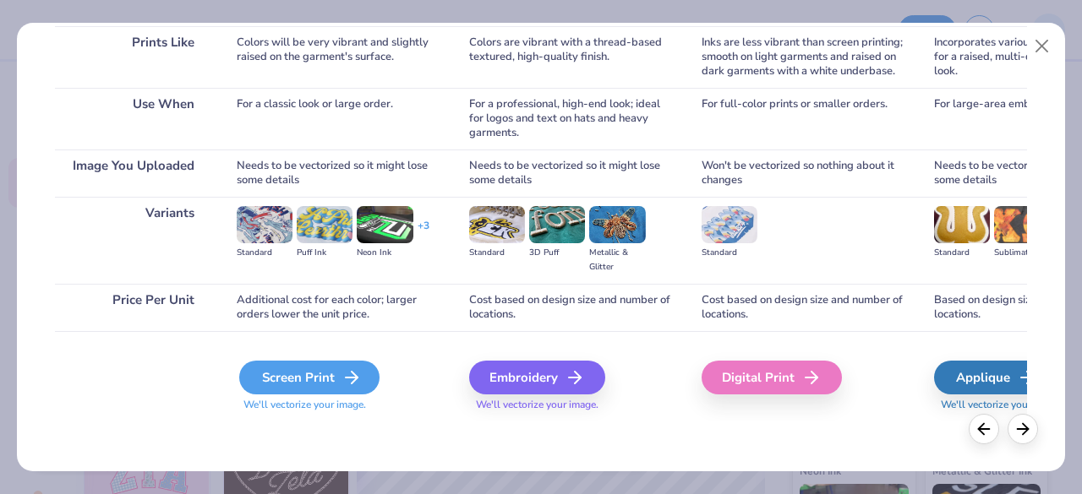
click at [297, 373] on div "Screen Print" at bounding box center [309, 378] width 140 height 34
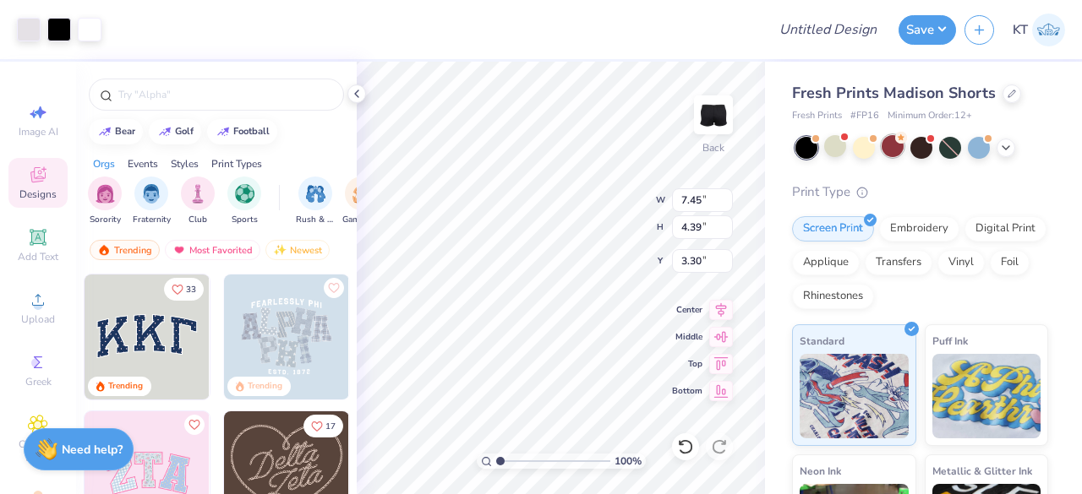
click at [894, 148] on div at bounding box center [892, 146] width 22 height 22
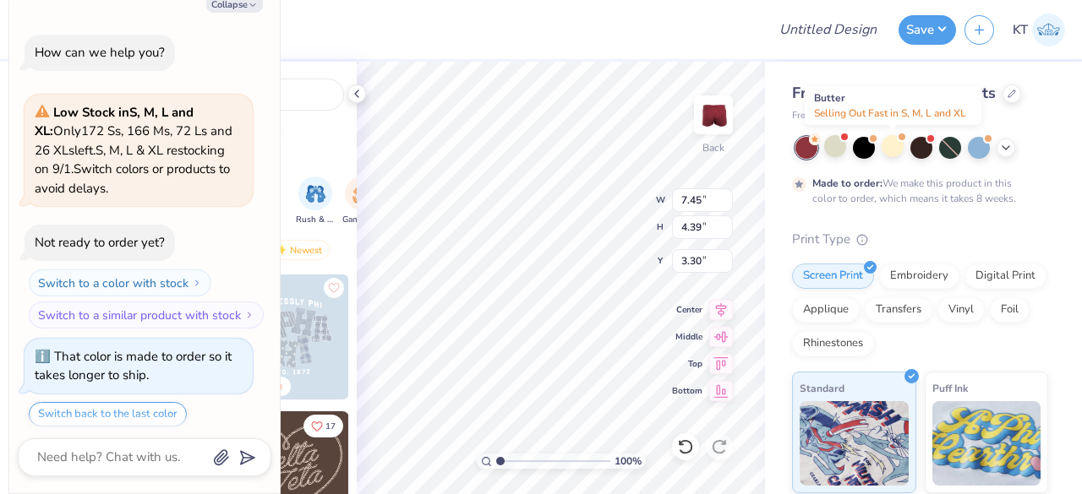
scroll to position [50, 0]
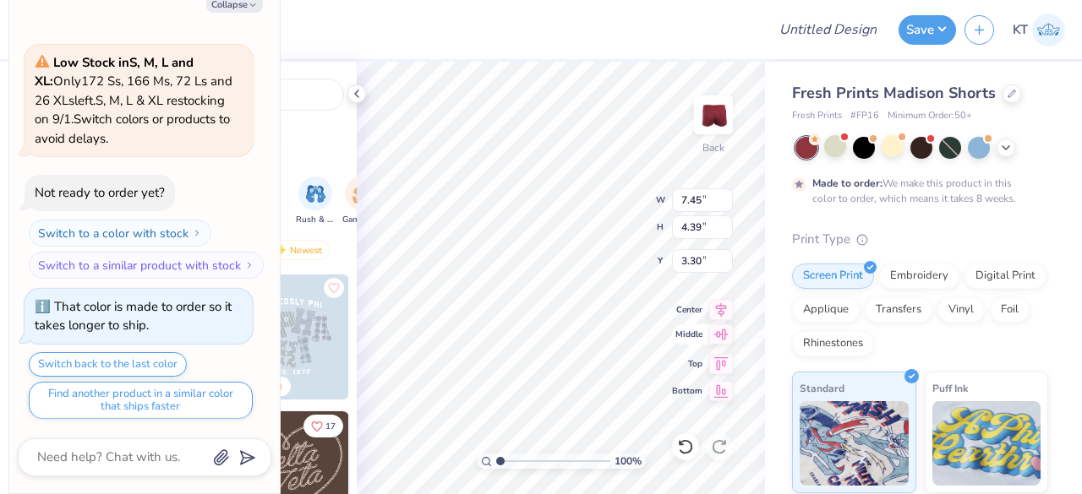
type textarea "x"
type input "5.50"
type textarea "x"
type input "3.87"
type input "2.28"
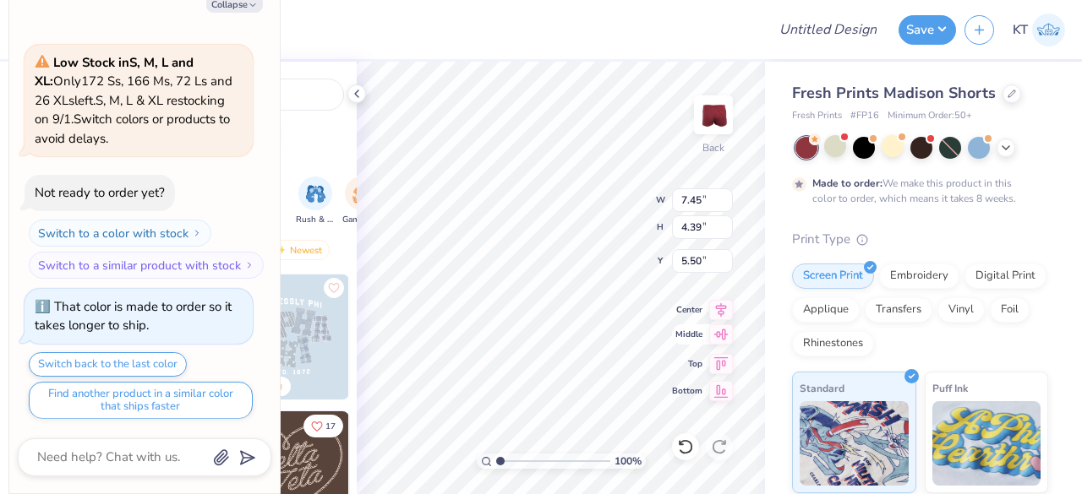
type input "7.61"
click at [630, 338] on div "100 % Back W 3.87 3.87 " H 2.28 2.28 " Y 7.61 7.61 " Center Middle Top Bottom" at bounding box center [561, 278] width 408 height 433
drag, startPoint x: 686, startPoint y: 373, endPoint x: 676, endPoint y: 335, distance: 38.5
click at [684, 366] on div "100 % Back W 3.87 3.87 " H 2.28 2.28 " Y 7.61 7.61 " Center Middle Top Bottom" at bounding box center [561, 278] width 408 height 433
type textarea "x"
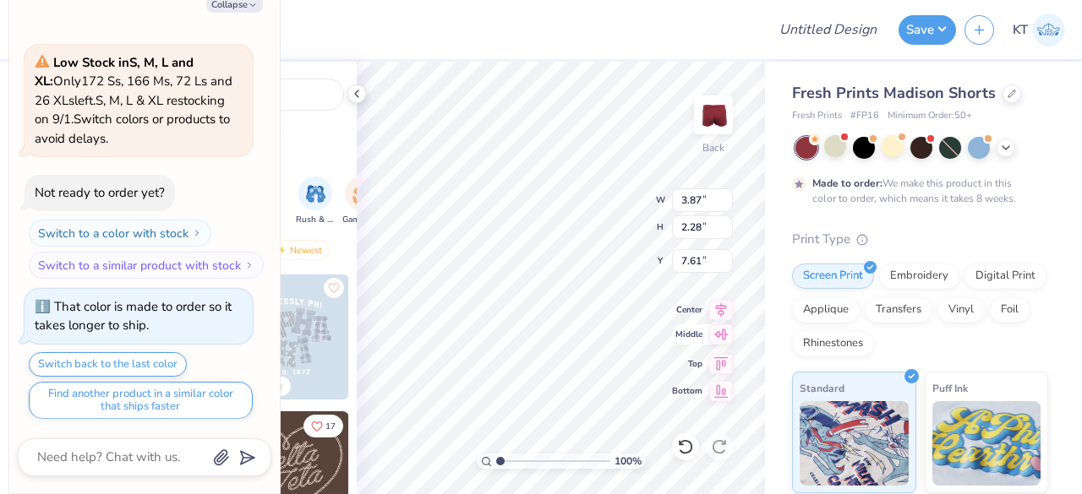
type input "7.27"
click at [687, 449] on icon at bounding box center [685, 447] width 17 height 17
type textarea "x"
type input "7.61"
click at [637, 362] on div "100 % Back W 3.87 3.87 " H 2.28 2.28 " Y 7.61 7.61 " Center Middle Top Bottom" at bounding box center [561, 278] width 408 height 433
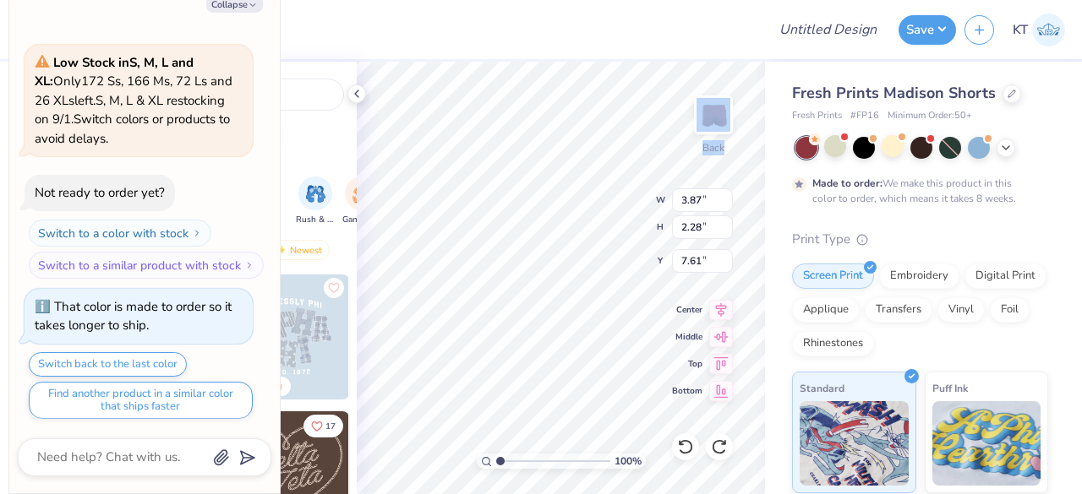
type textarea "x"
type input "5.24"
type textarea "x"
type input "3.82"
type input "2.66"
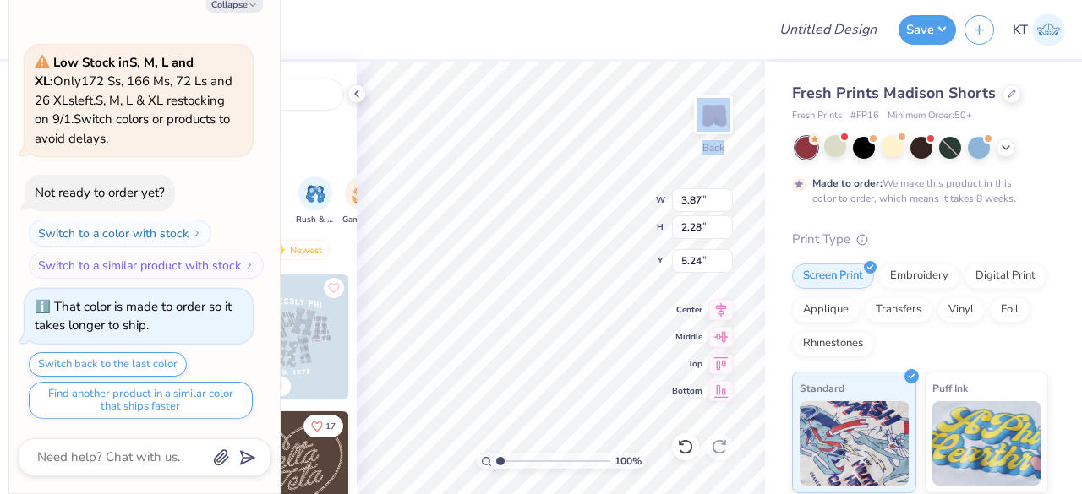
type input "4.99"
type textarea "x"
type input "7.45"
click at [776, 366] on div "Fresh Prints Madison Shorts Fresh Prints # FP16 Minimum Order: 50 + Made to ord…" at bounding box center [923, 408] width 317 height 692
type textarea "x"
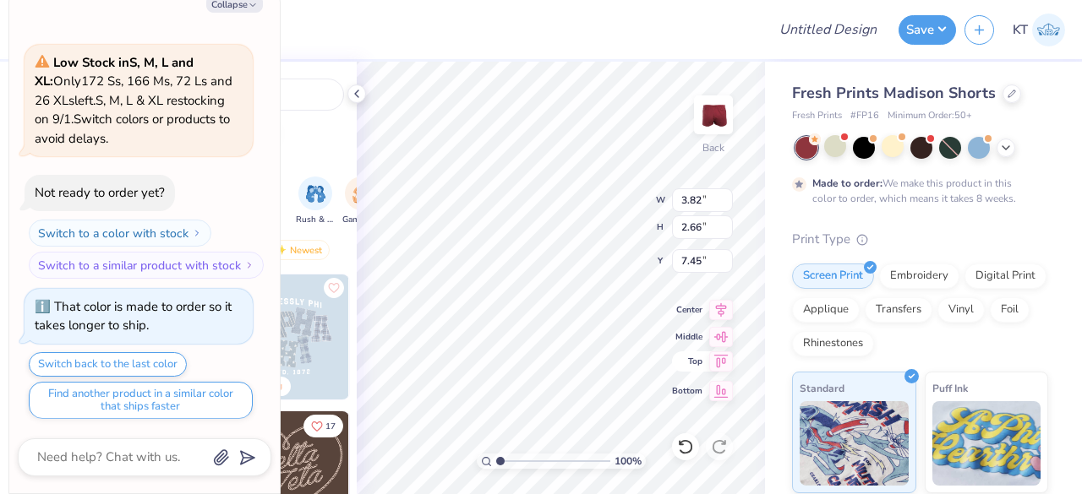
type input "6.96"
click at [1007, 147] on icon at bounding box center [1006, 146] width 14 height 14
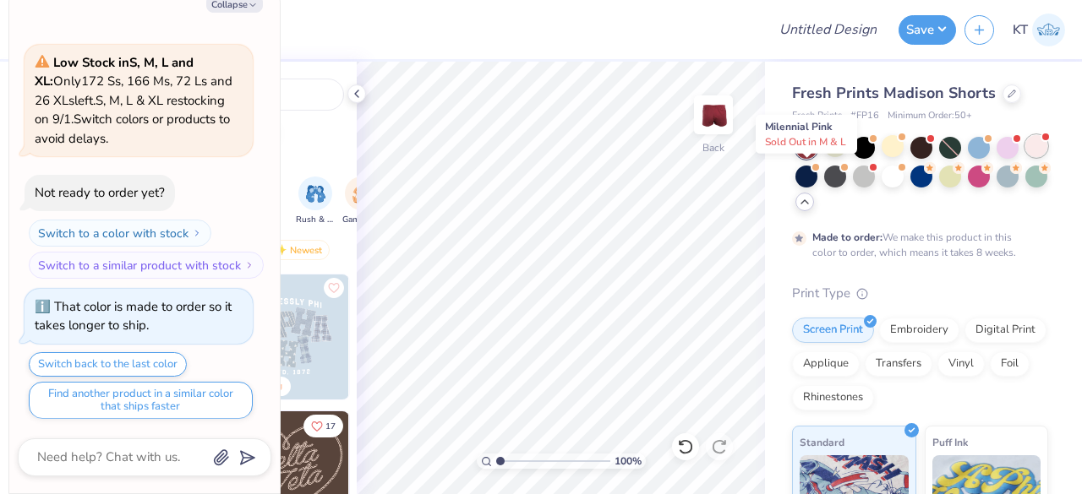
click at [1025, 157] on div at bounding box center [1036, 146] width 22 height 22
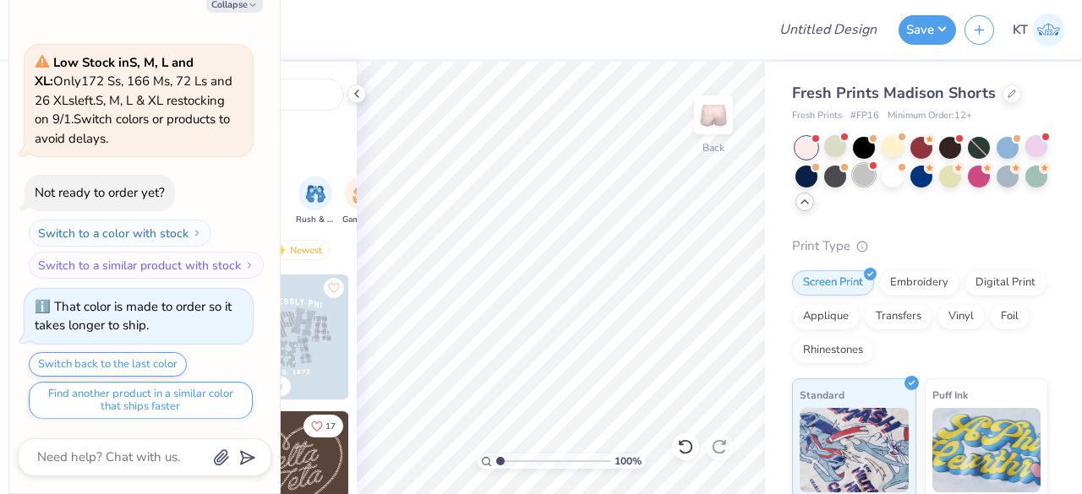
click at [875, 180] on div at bounding box center [864, 175] width 22 height 22
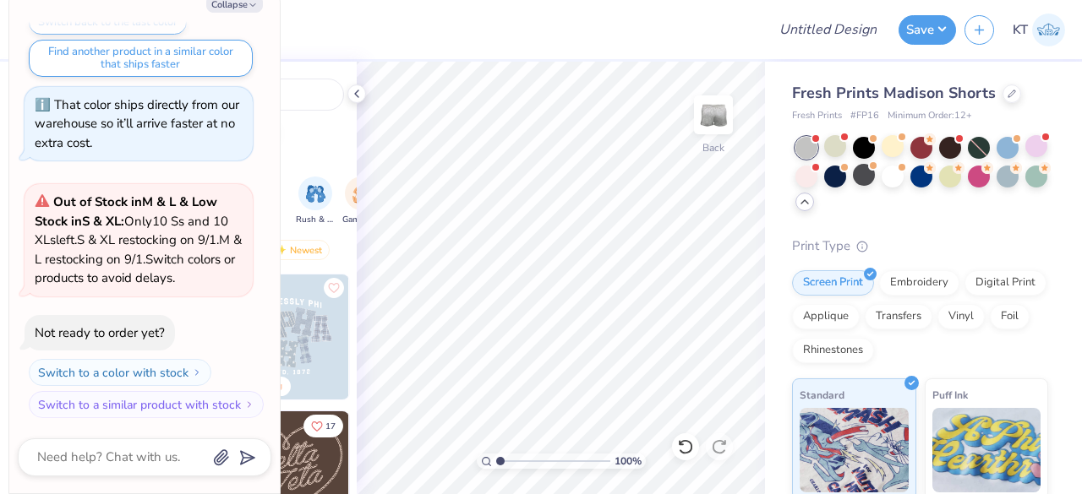
scroll to position [630, 0]
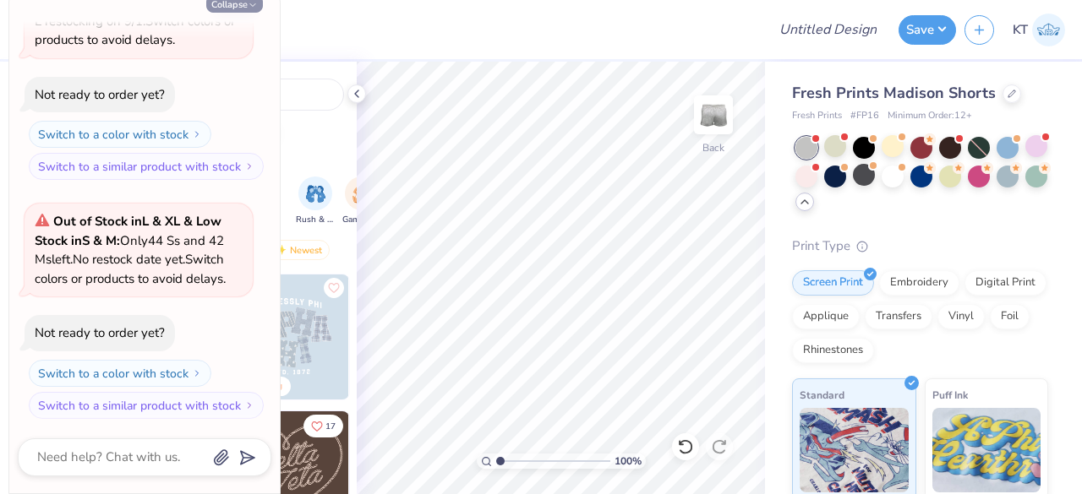
click at [240, 2] on button "Collapse" at bounding box center [234, 4] width 57 height 18
type textarea "x"
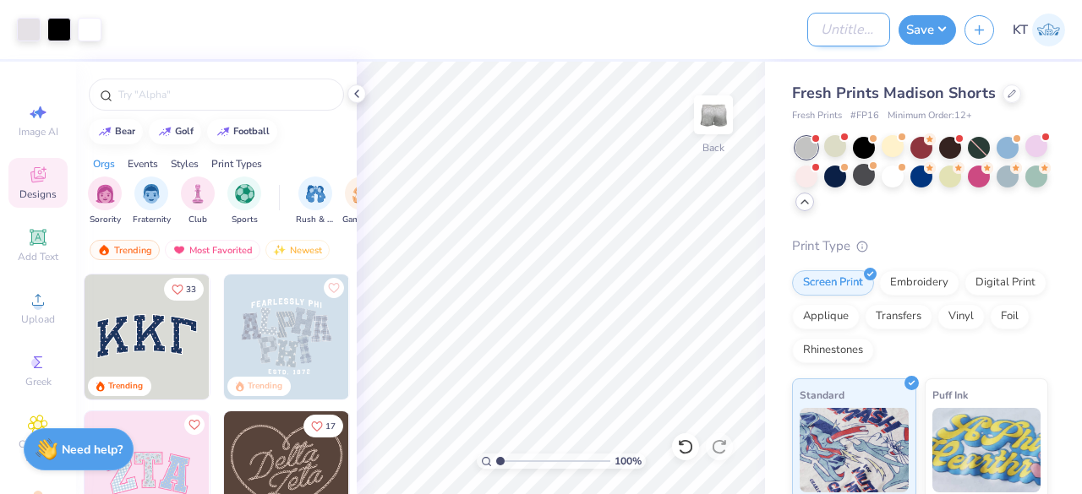
click at [807, 36] on input "Design Title" at bounding box center [848, 30] width 83 height 34
type input "Theatre shorts"
click at [914, 33] on button "Save" at bounding box center [926, 28] width 57 height 30
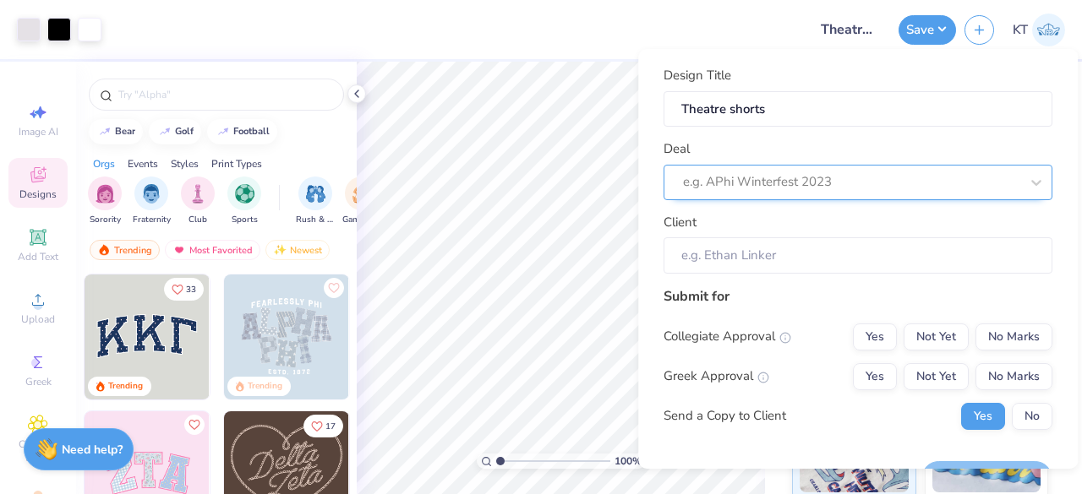
click at [768, 182] on div at bounding box center [851, 182] width 336 height 23
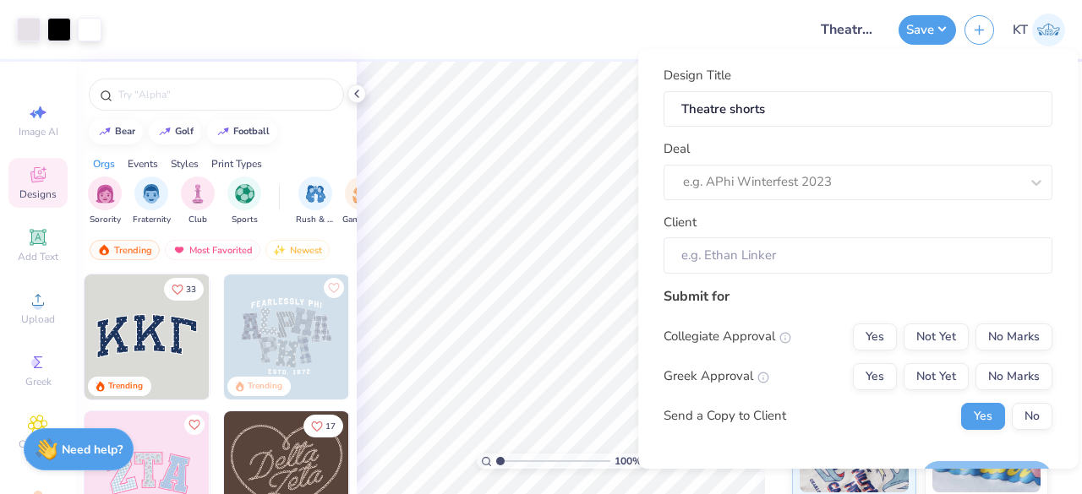
click at [561, 40] on div at bounding box center [454, 29] width 689 height 59
